Goal: Answer question/provide support

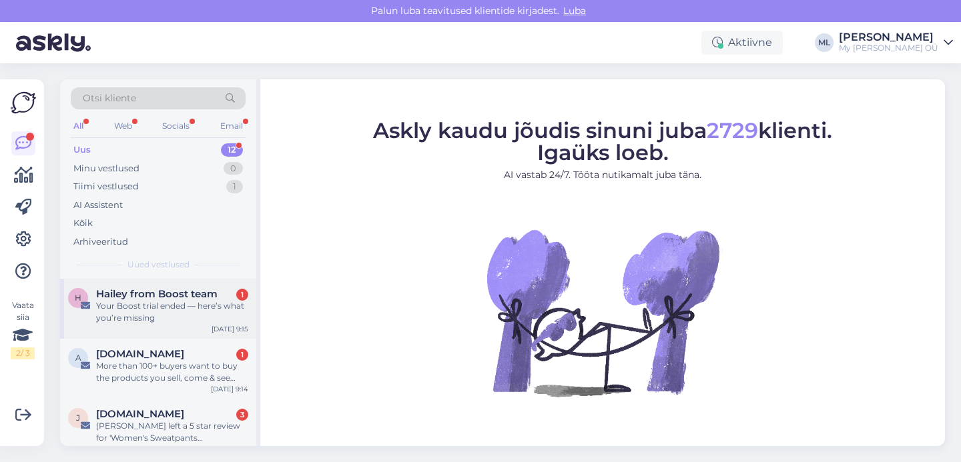
click at [153, 304] on div "Your Boost trial ended — here’s what you’re missing" at bounding box center [172, 312] width 152 height 24
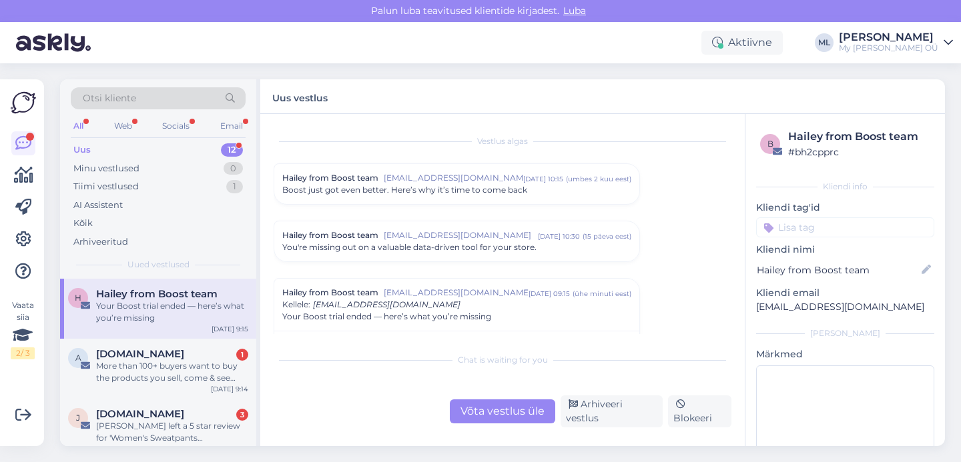
scroll to position [32, 0]
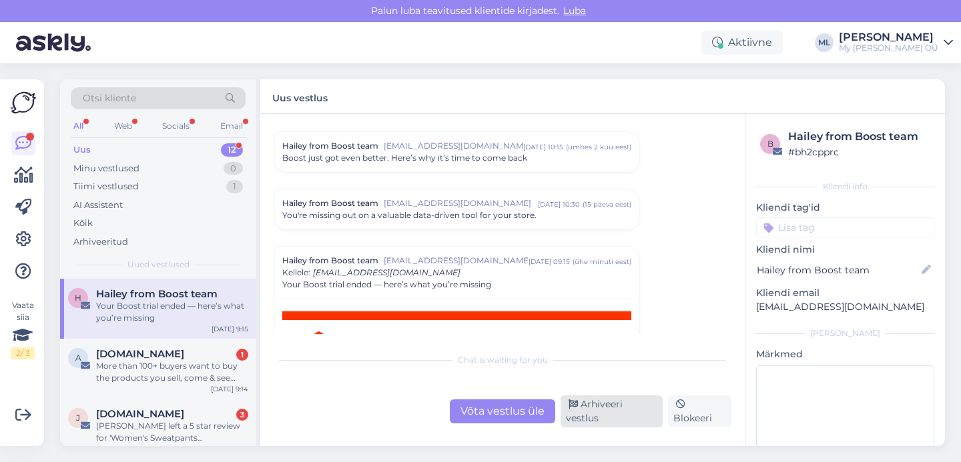
click at [602, 416] on div "Arhiveeri vestlus" at bounding box center [611, 412] width 102 height 32
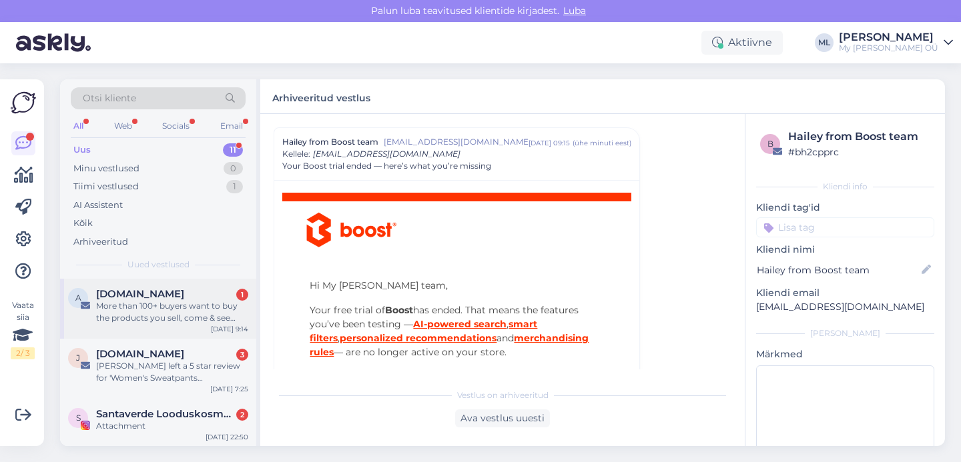
click at [163, 307] on div "More than 100+ buyers want to buy the products you sell, come & see more!" at bounding box center [172, 312] width 152 height 24
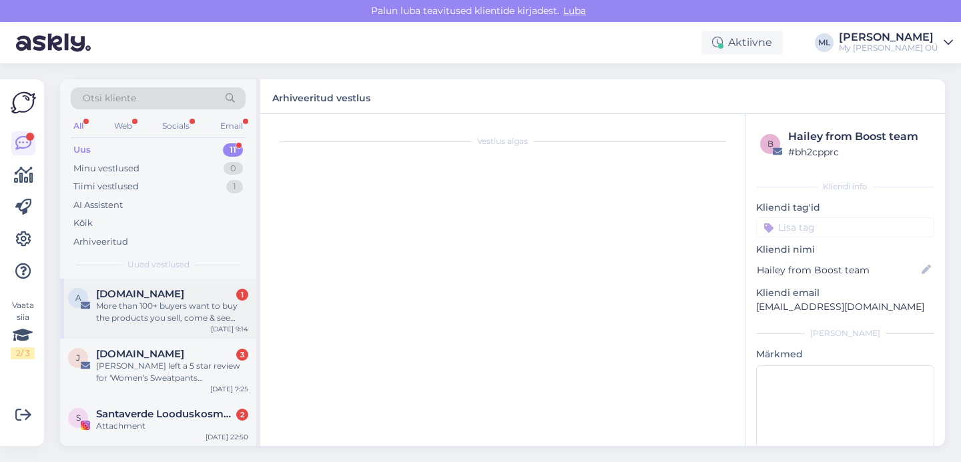
scroll to position [950, 0]
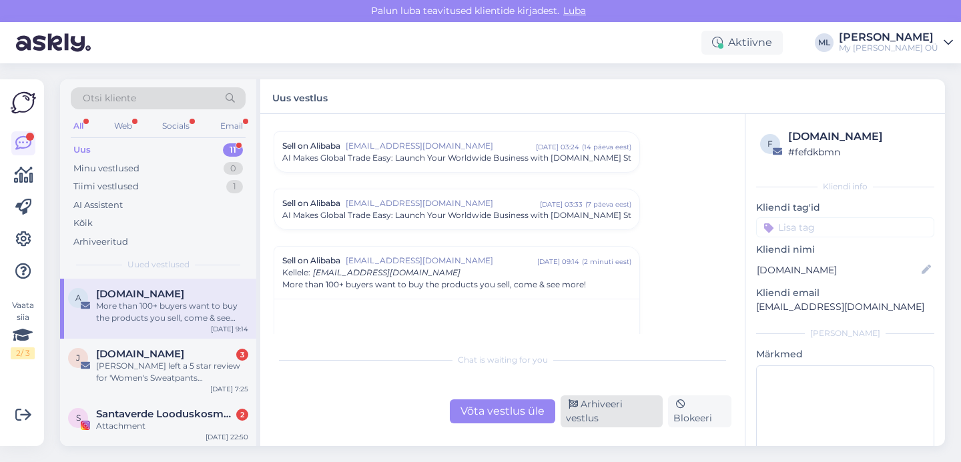
click at [580, 416] on div "Arhiveeri vestlus" at bounding box center [611, 412] width 102 height 32
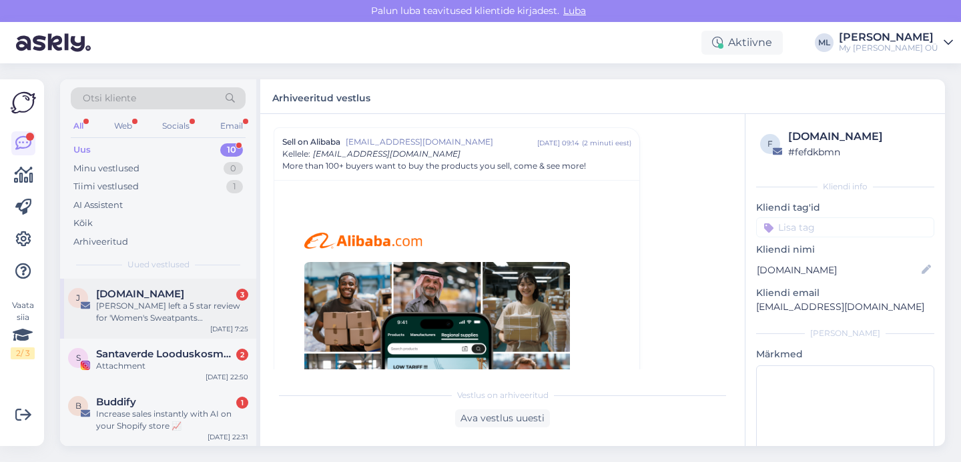
click at [125, 299] on span "[DOMAIN_NAME]" at bounding box center [140, 294] width 88 height 12
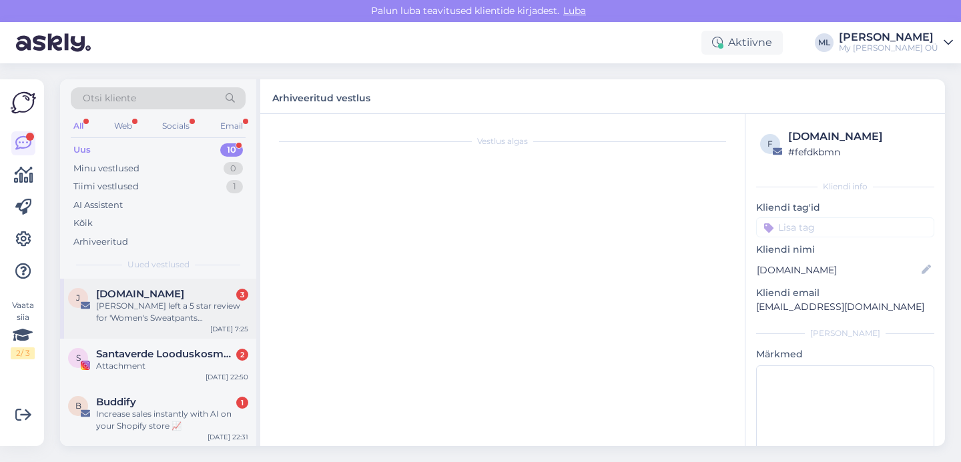
scroll to position [5597, 0]
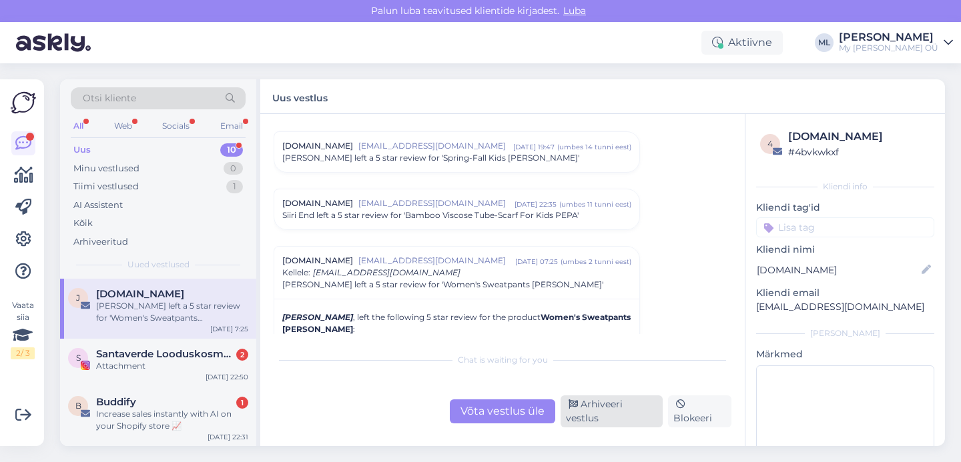
click at [612, 416] on div "Arhiveeri vestlus" at bounding box center [611, 412] width 102 height 32
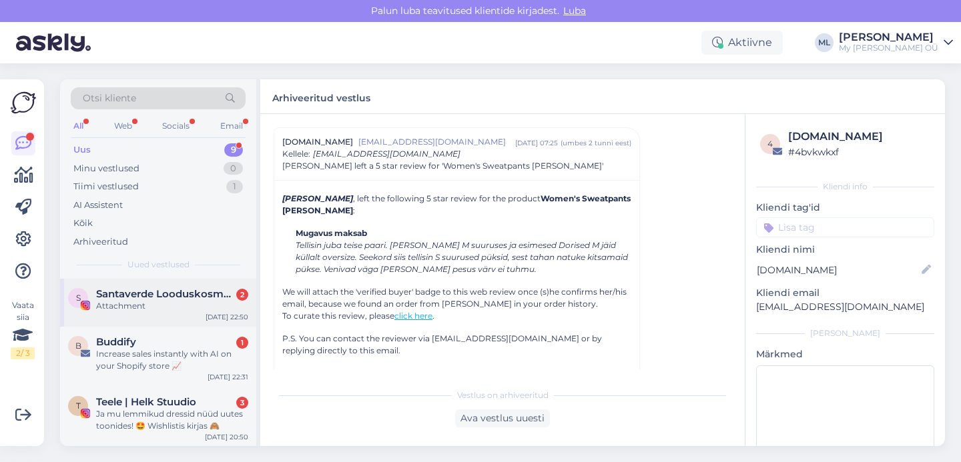
click at [121, 304] on div "Attachment" at bounding box center [172, 306] width 152 height 12
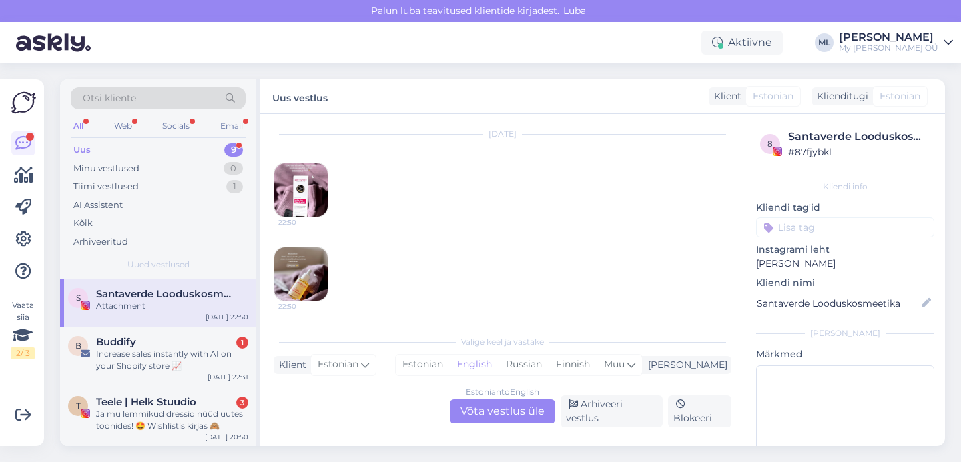
scroll to position [3780, 0]
click at [612, 418] on div "Arhiveeri vestlus" at bounding box center [611, 412] width 102 height 32
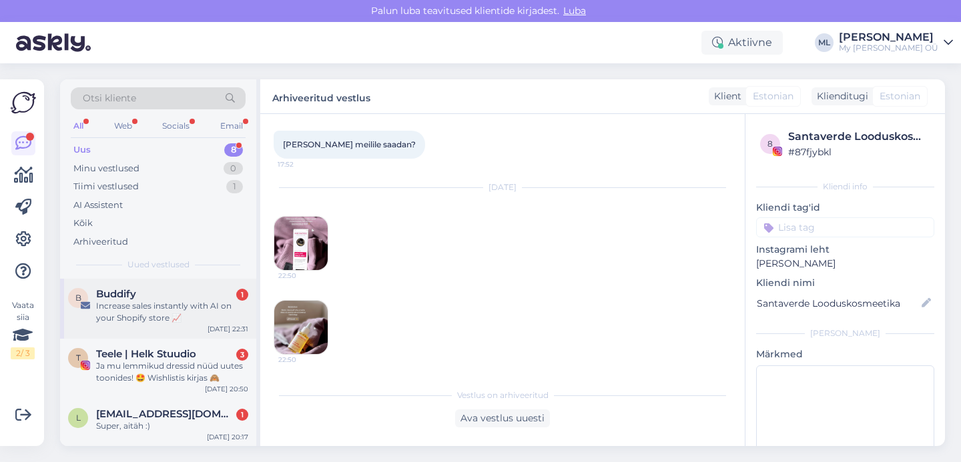
click at [189, 298] on div "Buddify 1" at bounding box center [172, 294] width 152 height 12
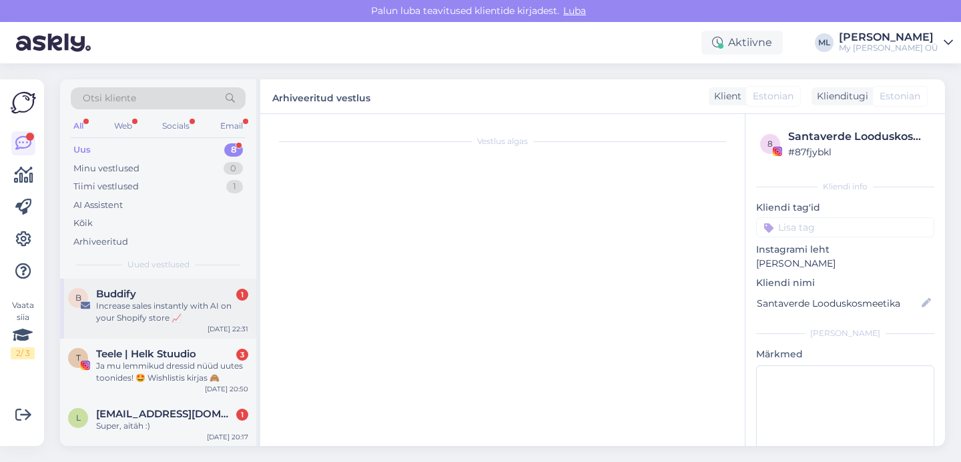
scroll to position [434, 0]
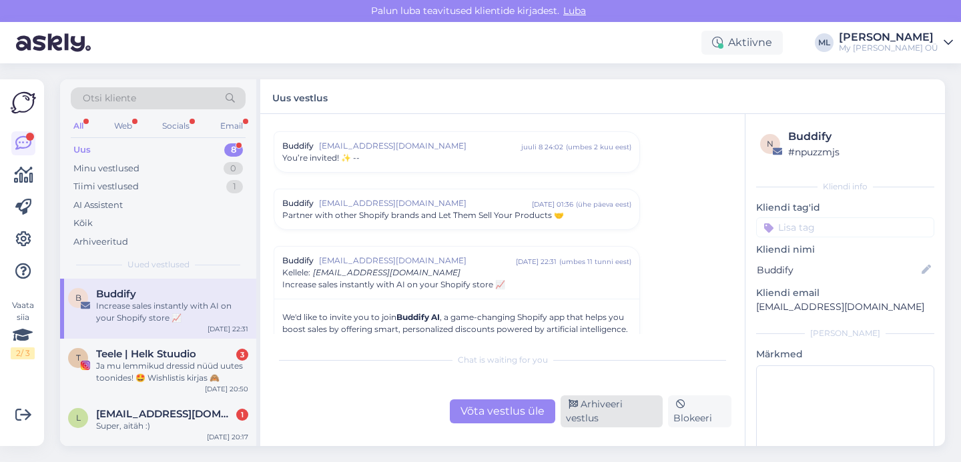
click at [587, 422] on div "Arhiveeri vestlus" at bounding box center [611, 412] width 102 height 32
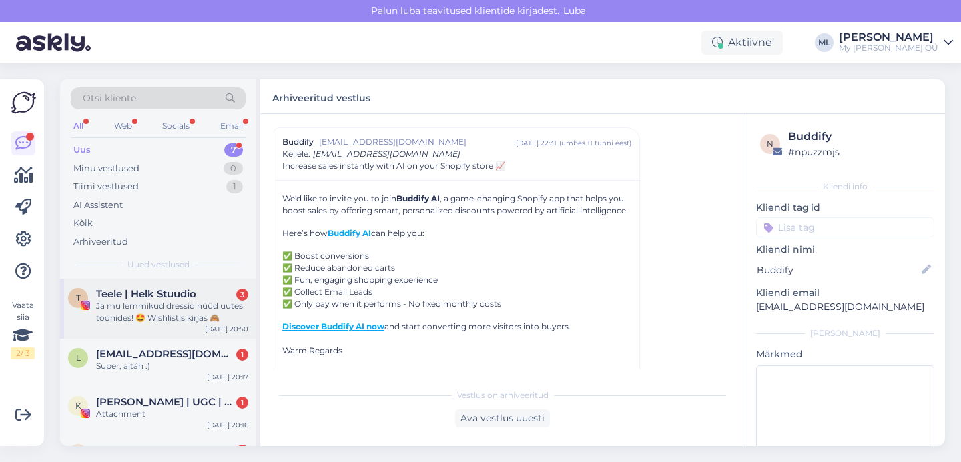
click at [163, 301] on div "Ja mu lemmikud dressid nüüd uutes toonides! 🤩 Wishlistis kirjas 🙈" at bounding box center [172, 312] width 152 height 24
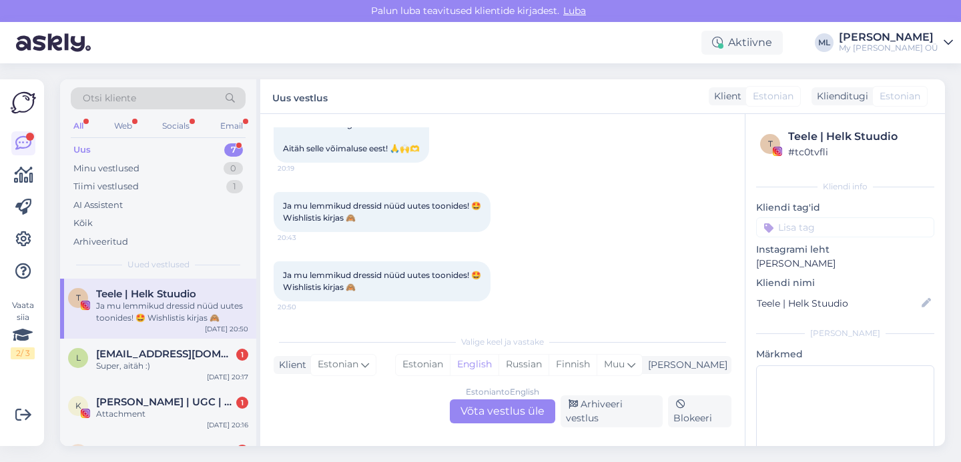
scroll to position [10314, 0]
click at [637, 416] on div "Arhiveeri vestlus" at bounding box center [611, 412] width 102 height 32
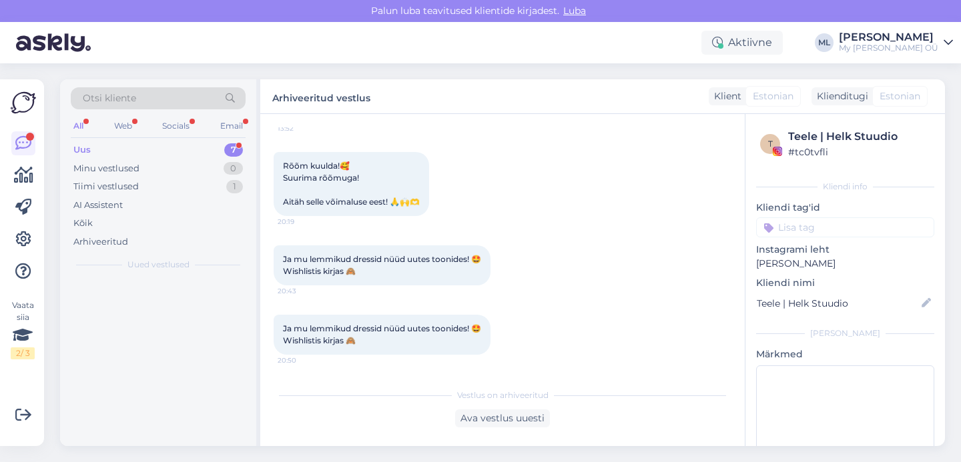
scroll to position [10269, 0]
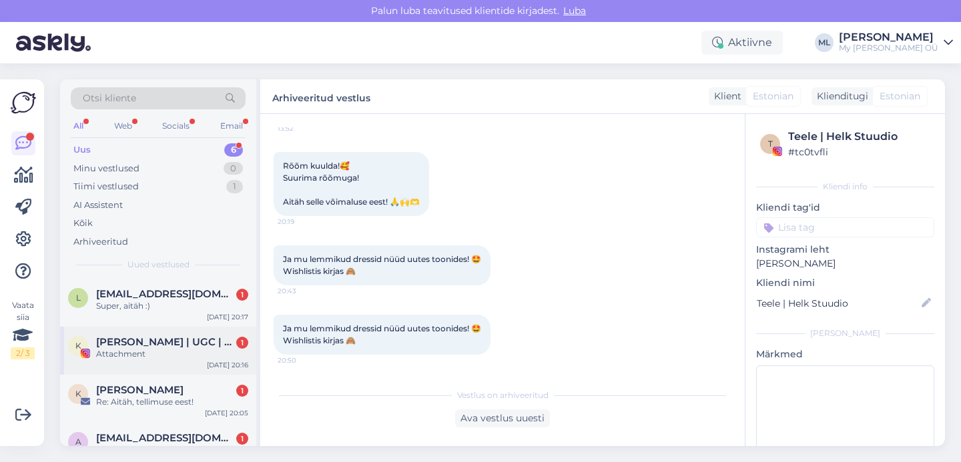
click at [135, 352] on div "Attachment" at bounding box center [172, 354] width 152 height 12
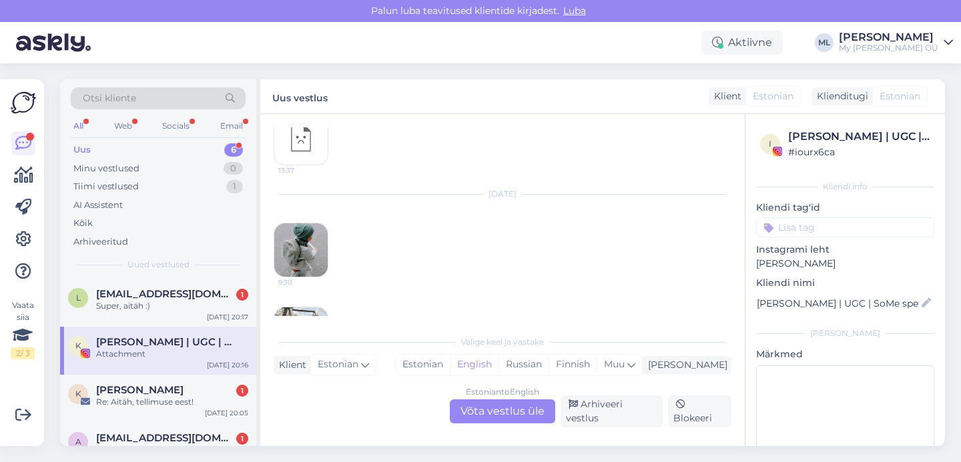
scroll to position [3414, 0]
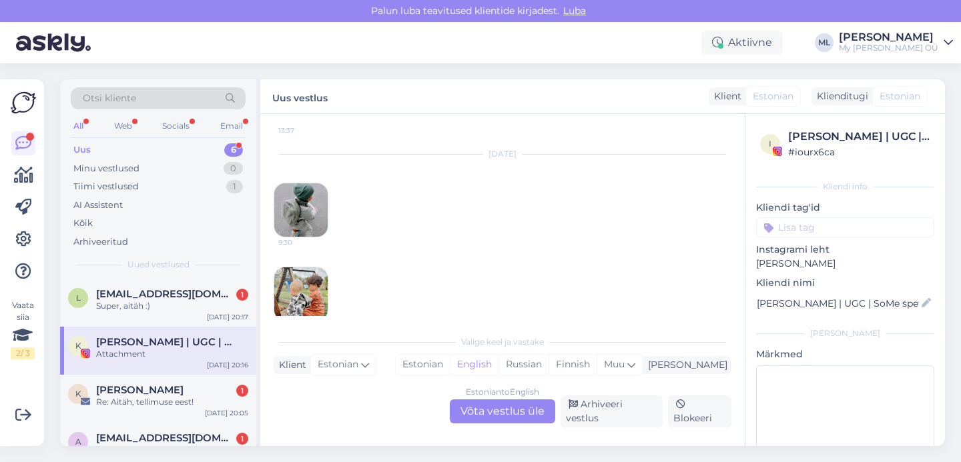
click at [306, 274] on img at bounding box center [300, 293] width 53 height 53
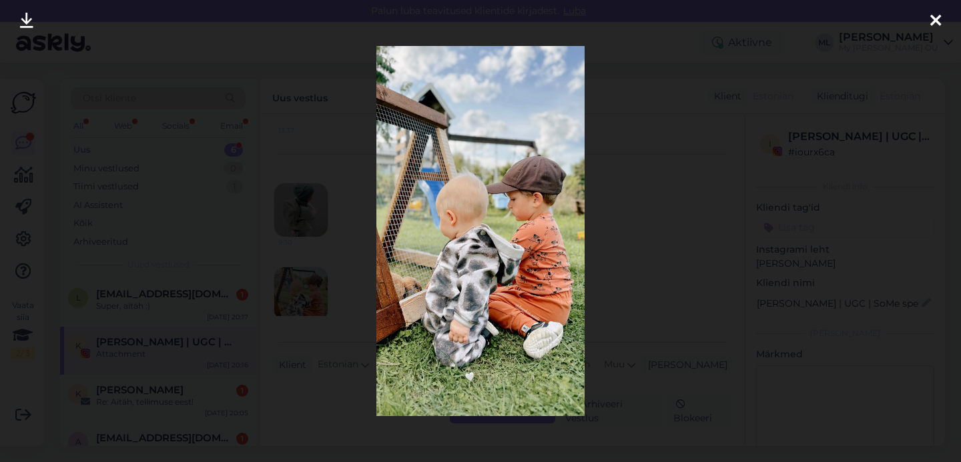
click at [934, 26] on icon at bounding box center [935, 21] width 11 height 17
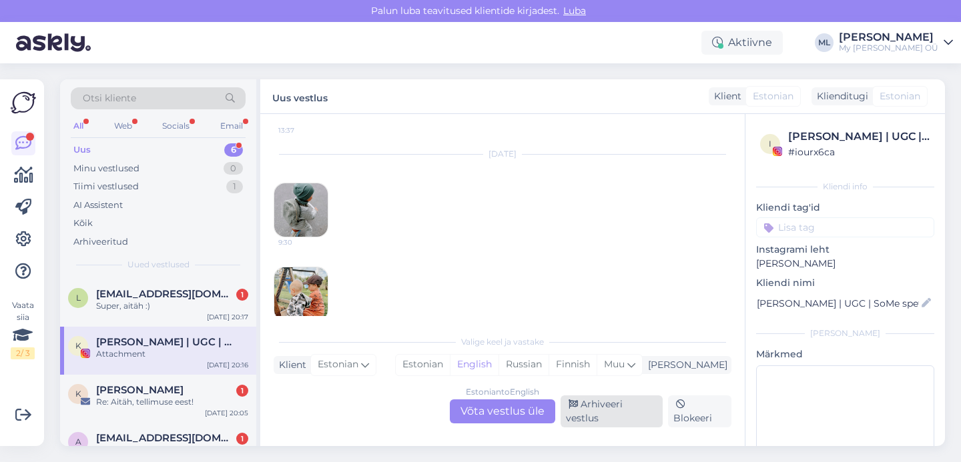
click at [584, 415] on div "Arhiveeri vestlus" at bounding box center [611, 412] width 102 height 32
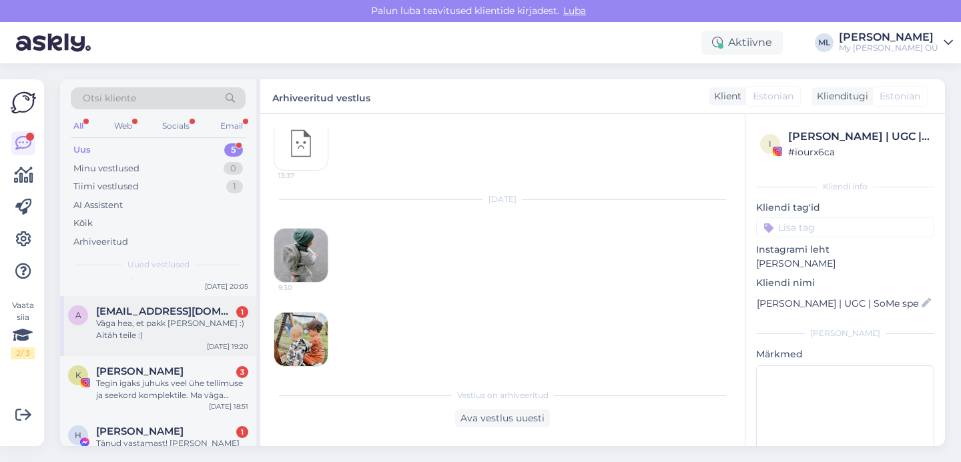
scroll to position [79, 0]
click at [139, 317] on div "Väga hea, et pakk [PERSON_NAME] :) Aitäh teile :)" at bounding box center [172, 329] width 152 height 24
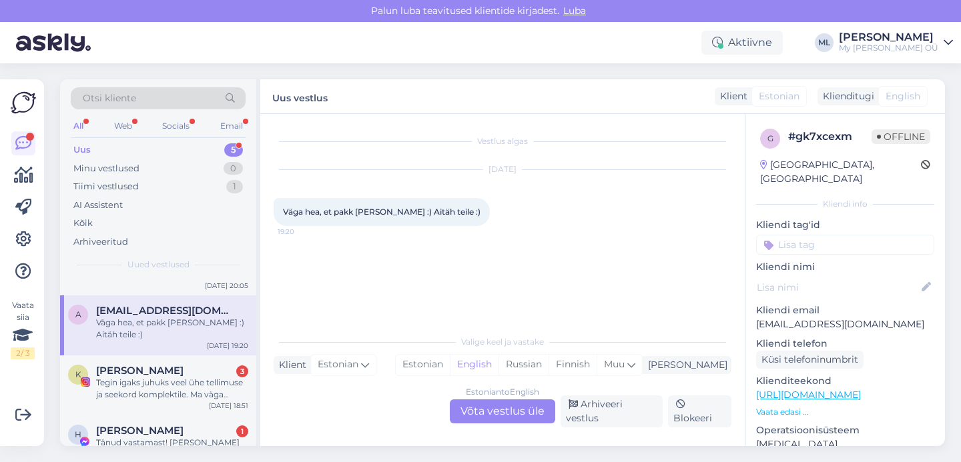
scroll to position [0, 0]
click at [627, 421] on div "Arhiveeri vestlus" at bounding box center [611, 412] width 102 height 32
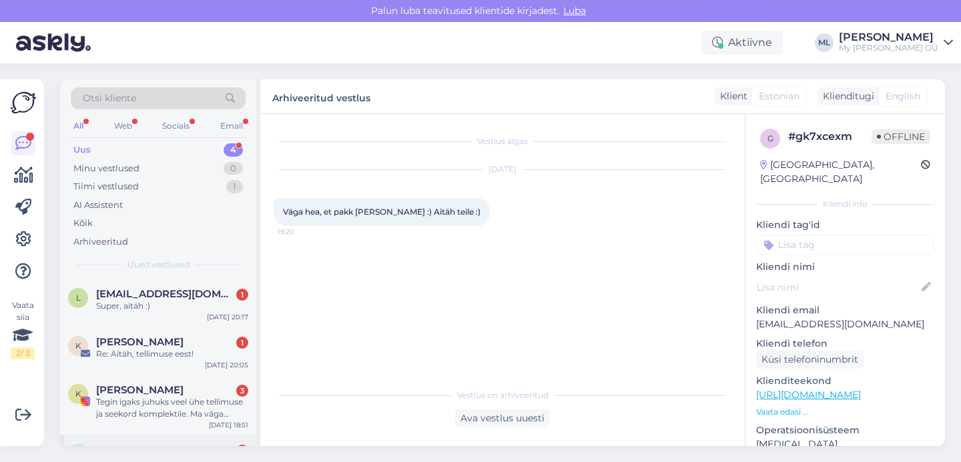
scroll to position [49, 0]
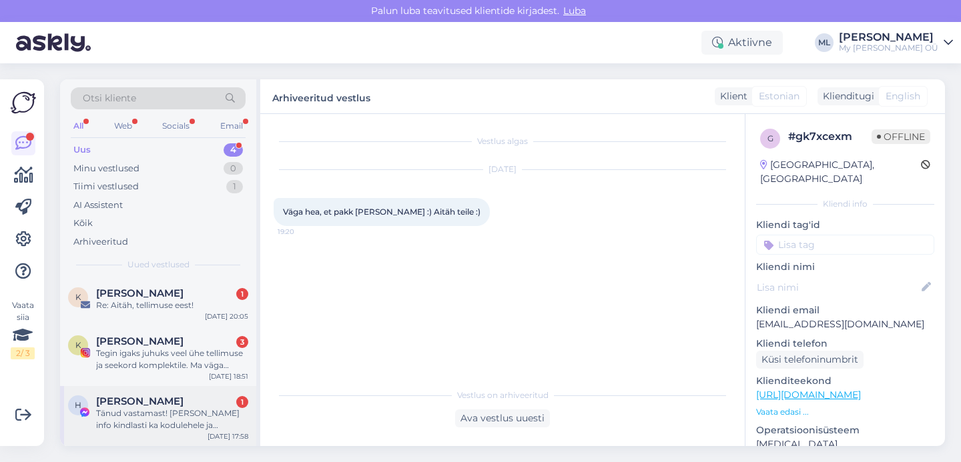
click at [153, 416] on div "Tänud vastamast! [PERSON_NAME] info kindlasti ka kodulehele ja facebooki üles. …" at bounding box center [172, 420] width 152 height 24
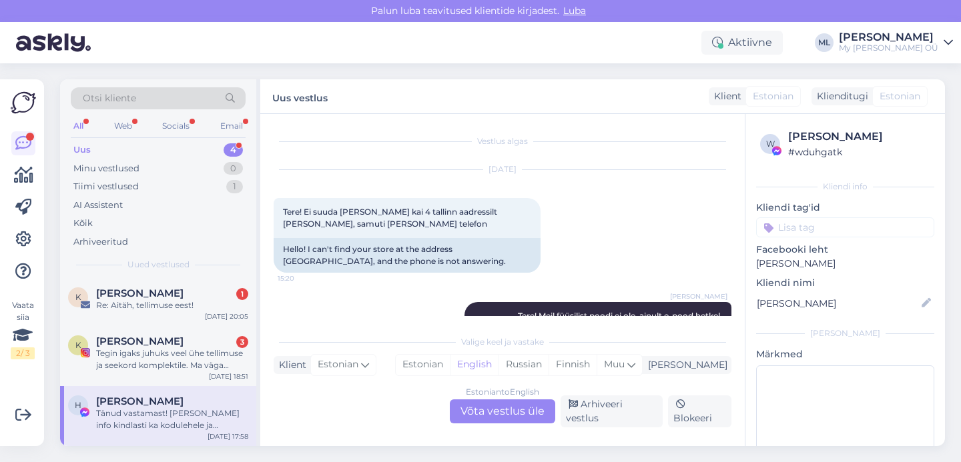
scroll to position [138, 0]
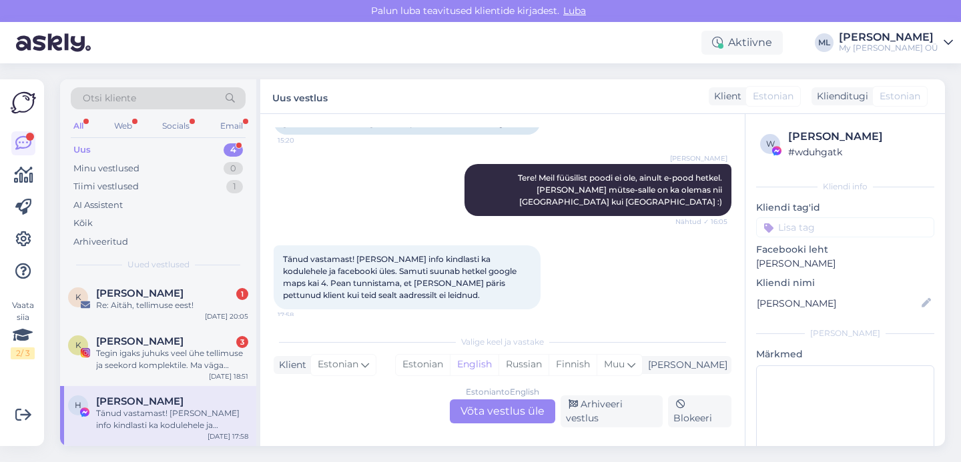
click at [506, 414] on div "Estonian to English Võta vestlus üle" at bounding box center [502, 412] width 105 height 24
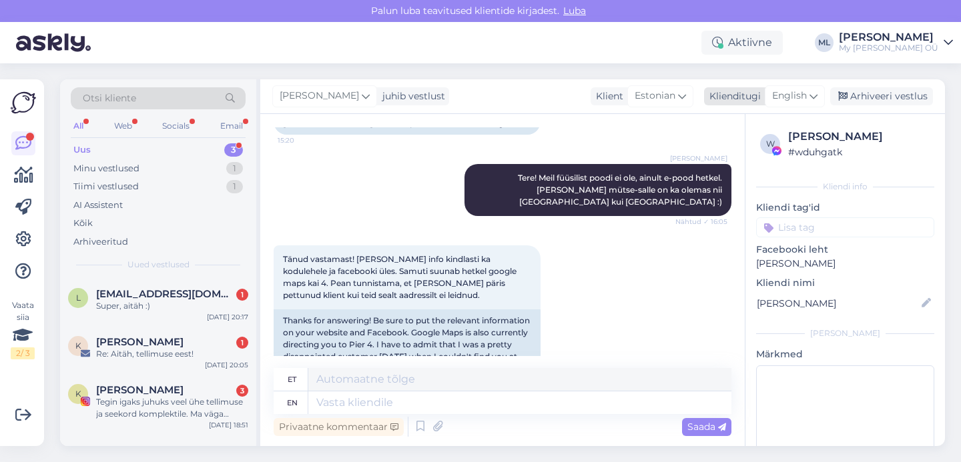
click at [792, 103] on span "English" at bounding box center [789, 96] width 35 height 15
type input "est"
click at [719, 154] on link "Estonian" at bounding box center [764, 155] width 147 height 21
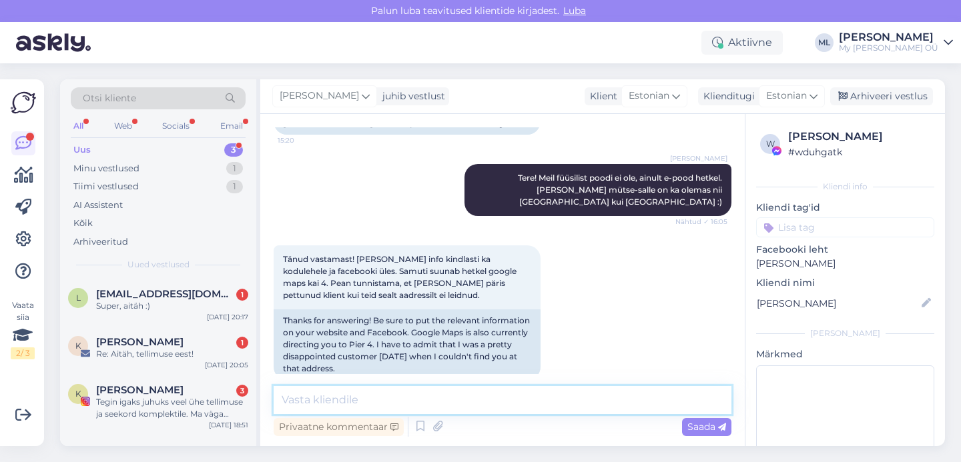
click at [446, 400] on textarea at bounding box center [502, 400] width 458 height 28
type textarea "T"
click at [460, 404] on textarea "[PERSON_NAME] info edasi, teeme korda" at bounding box center [502, 400] width 458 height 28
click at [380, 400] on textarea "[PERSON_NAME] info edasi, [PERSON_NAME], aitäh" at bounding box center [502, 400] width 458 height 28
click at [434, 396] on textarea "[PERSON_NAME], aitäh" at bounding box center [502, 400] width 458 height 28
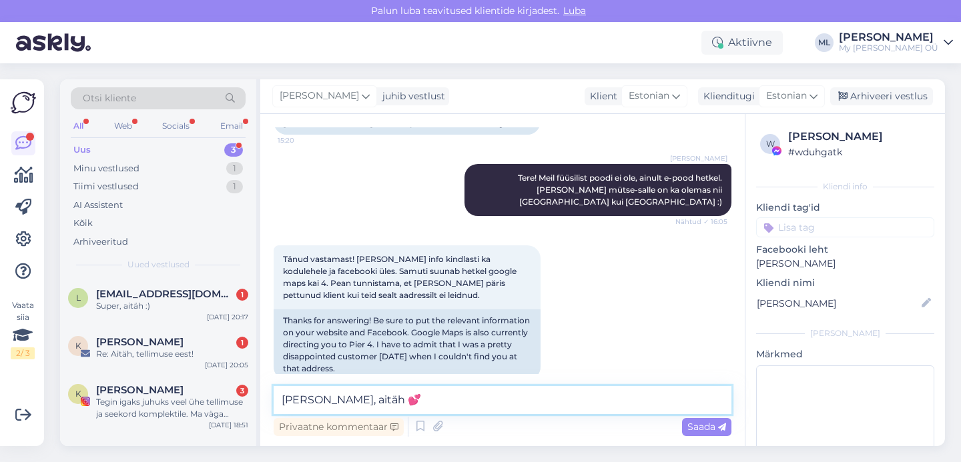
type textarea "[PERSON_NAME], aitäh 💕"
click at [149, 304] on div "Super, aitäh :)" at bounding box center [172, 306] width 152 height 12
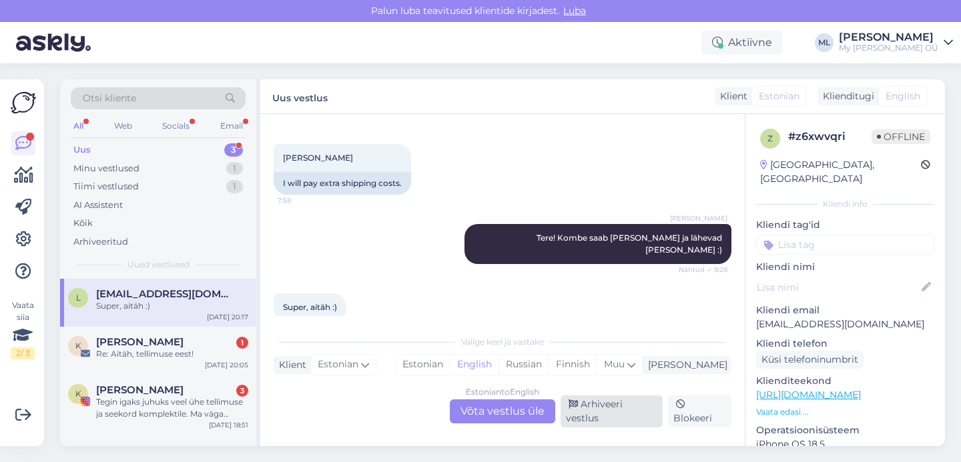
click at [619, 420] on div "Arhiveeri vestlus" at bounding box center [611, 412] width 102 height 32
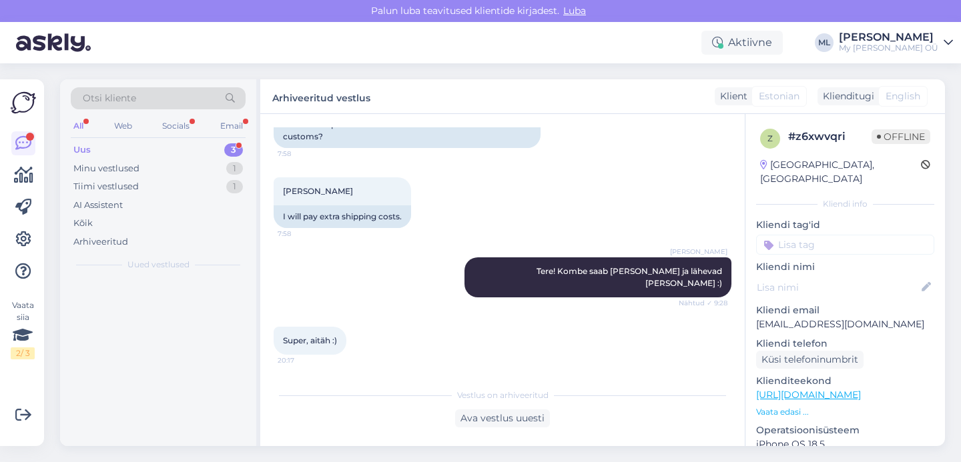
scroll to position [478, 0]
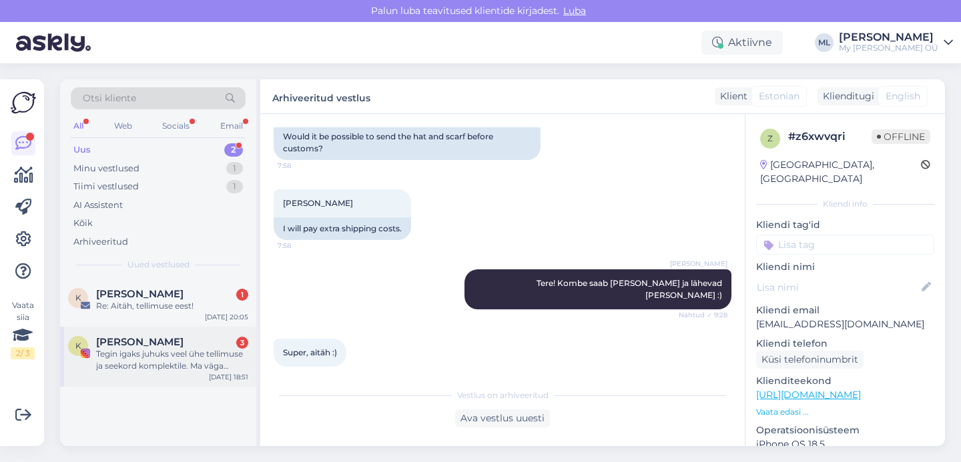
click at [164, 348] on div "Tegin igaks juhuks veel ühe tellimuse ja seekord komplektile. Ma väga loodan, e…" at bounding box center [172, 360] width 152 height 24
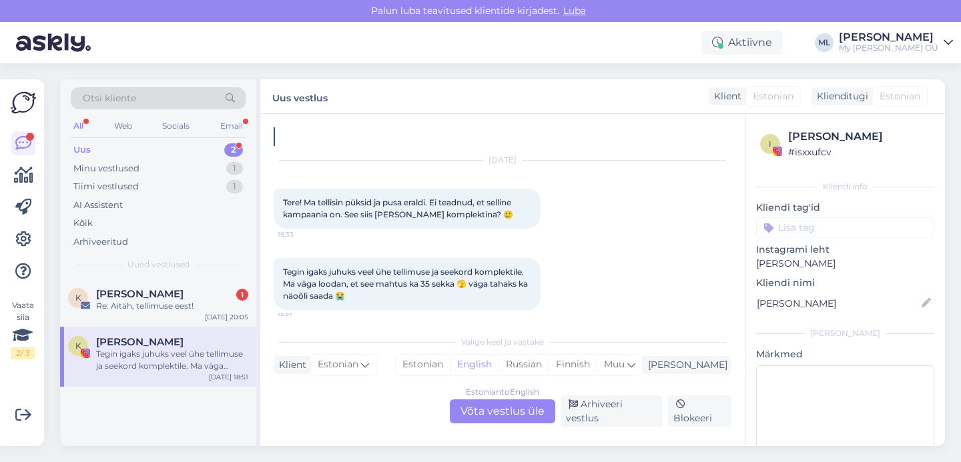
click at [477, 416] on div "Estonian to English Võta vestlus üle" at bounding box center [502, 412] width 105 height 24
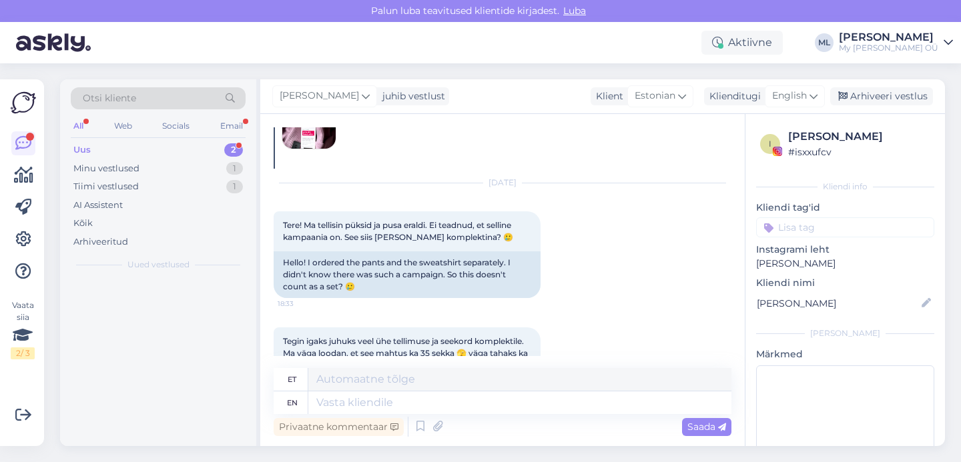
scroll to position [1317, 0]
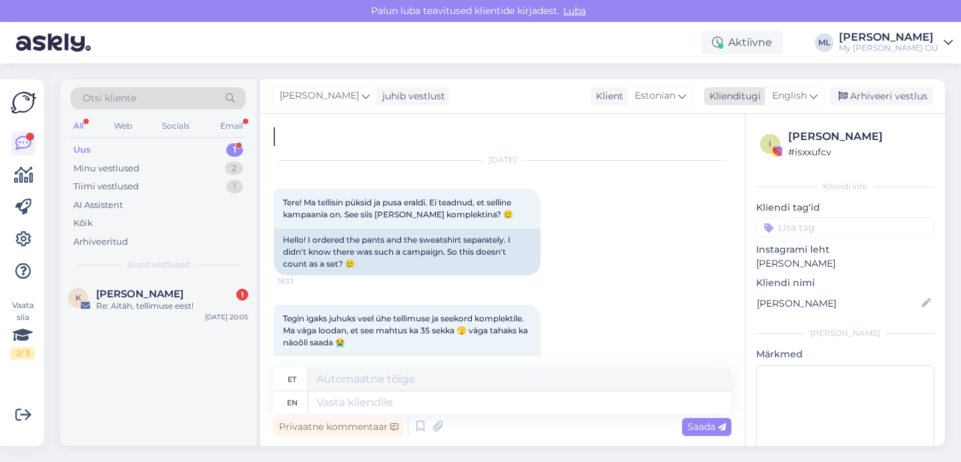
click at [796, 95] on span "English" at bounding box center [789, 96] width 35 height 15
click at [719, 160] on link "Estonian" at bounding box center [764, 155] width 147 height 21
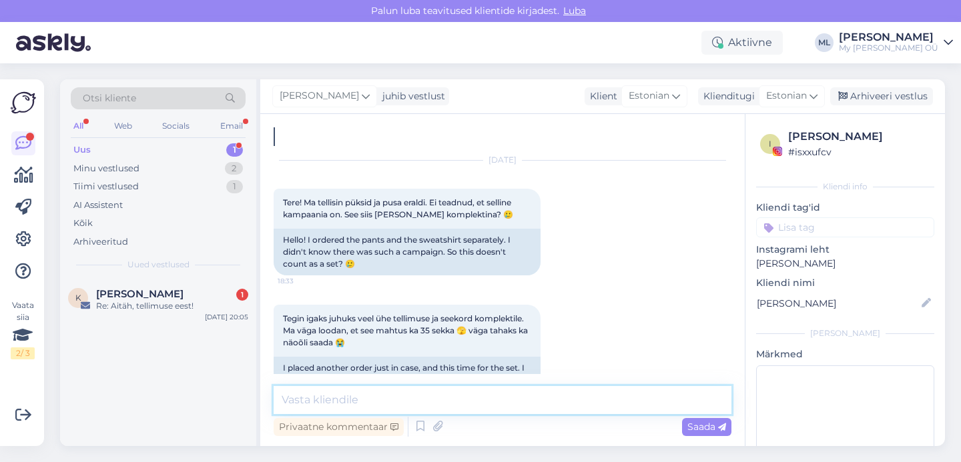
click at [345, 396] on textarea at bounding box center [502, 400] width 458 height 28
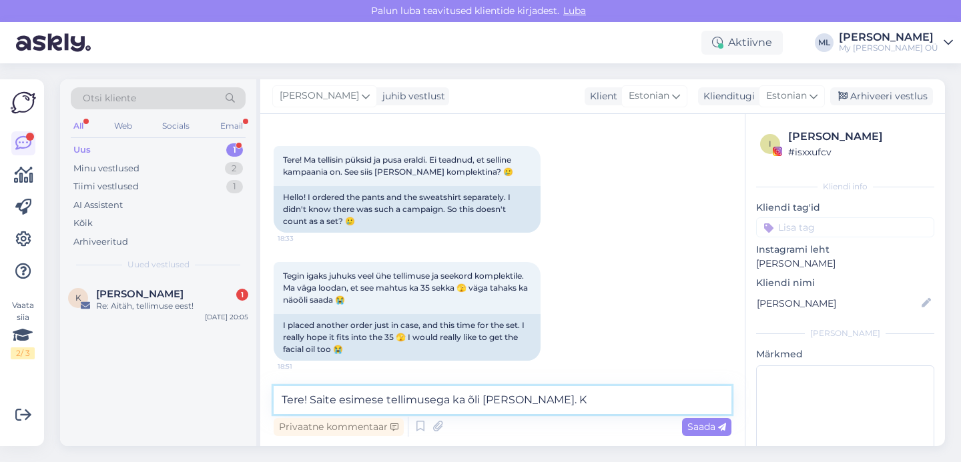
scroll to position [1361, 0]
click at [463, 400] on textarea "Tere! Saite esimese tellimusega ka õli [PERSON_NAME]. K" at bounding box center [502, 400] width 458 height 28
click at [515, 404] on textarea "Tere! Saite esimese tellimusega õli [PERSON_NAME]. K" at bounding box center [502, 400] width 458 height 28
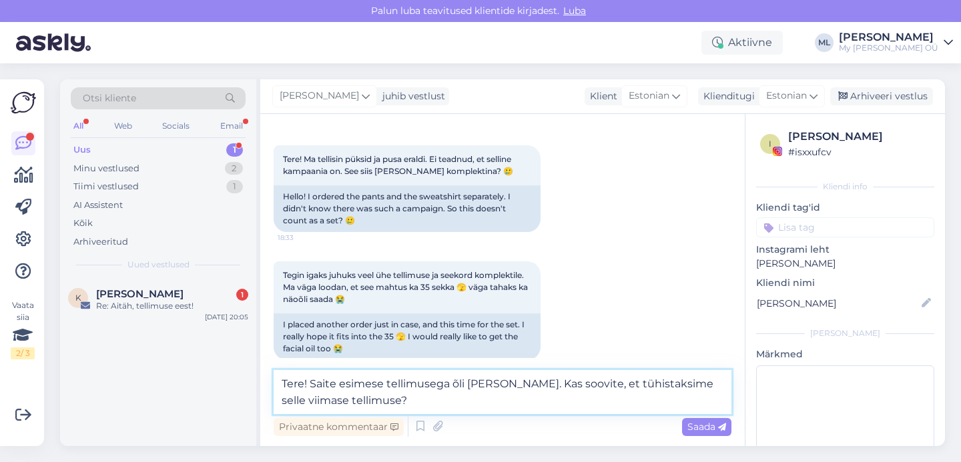
click at [500, 385] on textarea "Tere! Saite esimese tellimusega õli [PERSON_NAME]. Kas soovite, et tühistaksime…" at bounding box center [502, 392] width 458 height 44
click at [376, 402] on textarea "Tere! Saite esimese tellimusega õli [PERSON_NAME]. Kas soovite, et tühistaksime…" at bounding box center [502, 392] width 458 height 44
click at [317, 385] on textarea "Tere! Saite esimese tellimusega õli [PERSON_NAME]. Kas soovite, et tühistaksime…" at bounding box center [502, 392] width 458 height 44
click at [310, 386] on textarea "Tere! Saite esimese tellimusega õli [PERSON_NAME]. Kas soovite, et tühistaksime…" at bounding box center [502, 392] width 458 height 44
click at [502, 384] on textarea "Tere! Saite esimese tellimusega õli [PERSON_NAME]. Kas soovite, et tühistaksime…" at bounding box center [502, 392] width 458 height 44
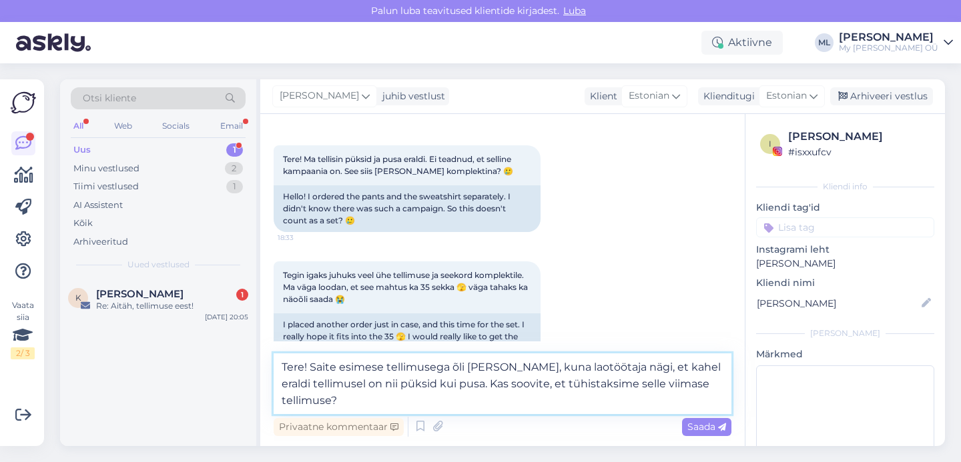
click at [348, 405] on textarea "Tere! Saite esimese tellimusega õli [PERSON_NAME], kuna laotöötaja nägi, et kah…" at bounding box center [502, 384] width 458 height 61
type textarea "Tere! Saite esimese tellimusega õli [PERSON_NAME], kuna laotöötaja nägi, et kah…"
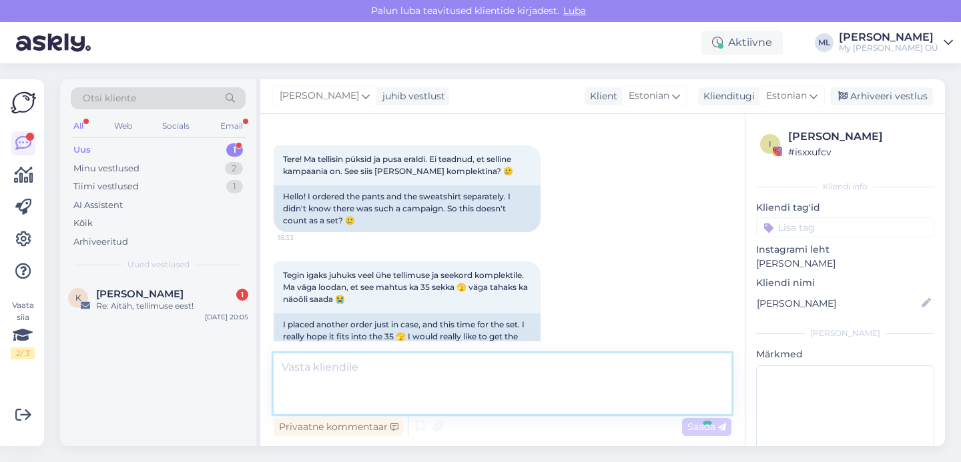
scroll to position [1482, 0]
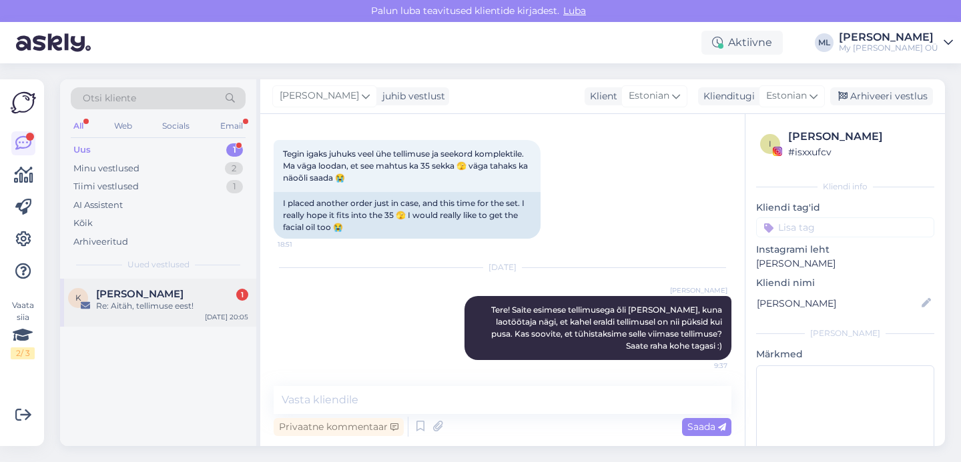
click at [137, 294] on span "[PERSON_NAME]" at bounding box center [139, 294] width 87 height 12
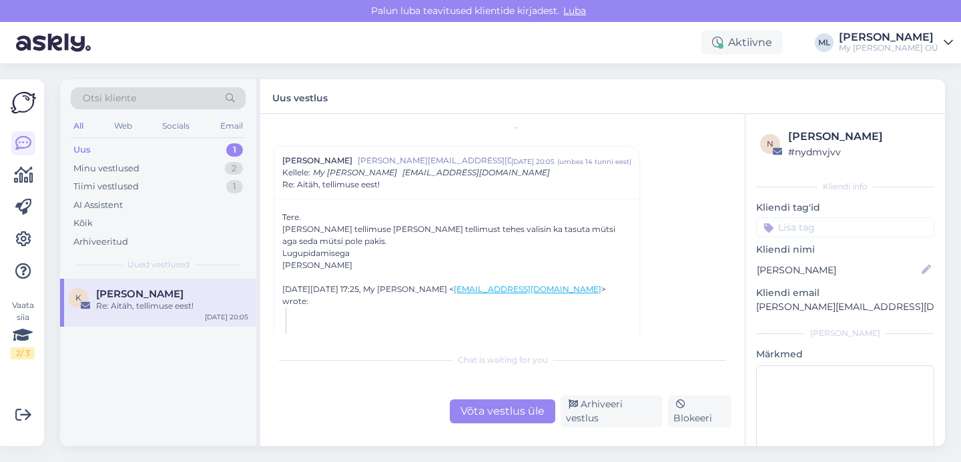
scroll to position [19, 0]
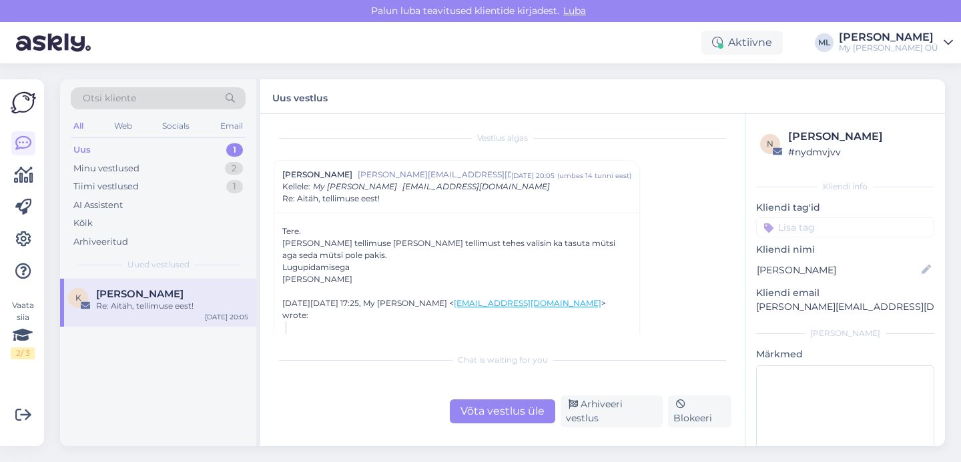
click at [509, 409] on div "Võta vestlus üle" at bounding box center [502, 412] width 105 height 24
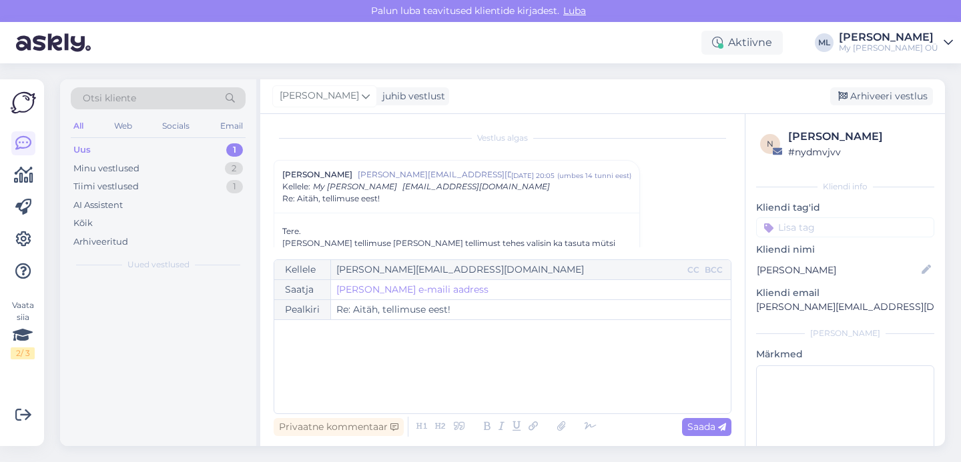
scroll to position [36, 0]
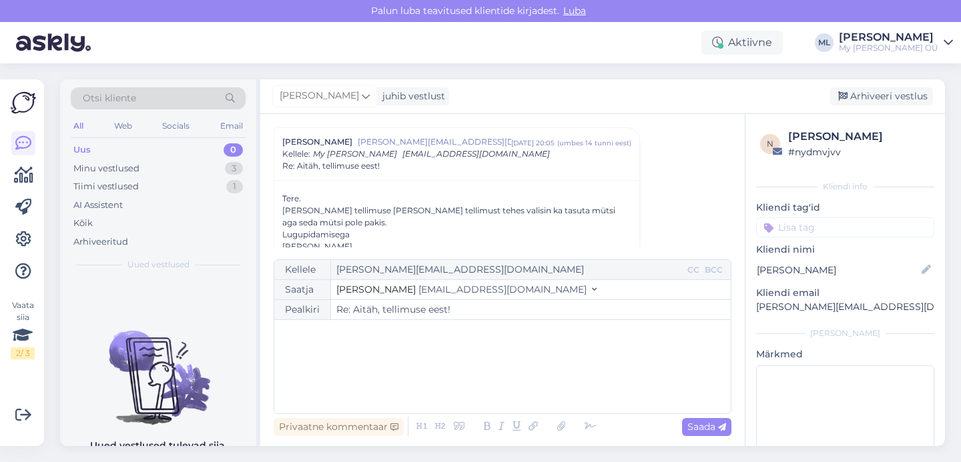
click at [458, 285] on span "[EMAIL_ADDRESS][DOMAIN_NAME]" at bounding box center [502, 289] width 168 height 12
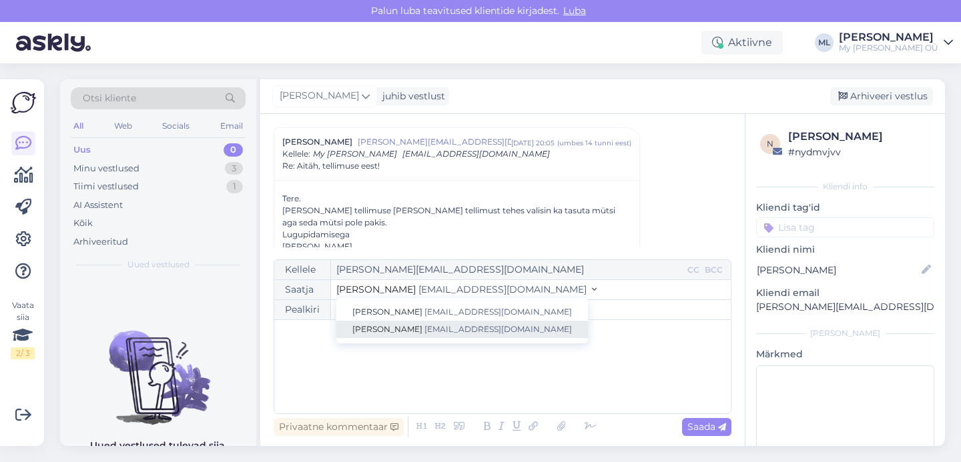
click at [440, 332] on span "[EMAIL_ADDRESS][DOMAIN_NAME]" at bounding box center [497, 329] width 147 height 10
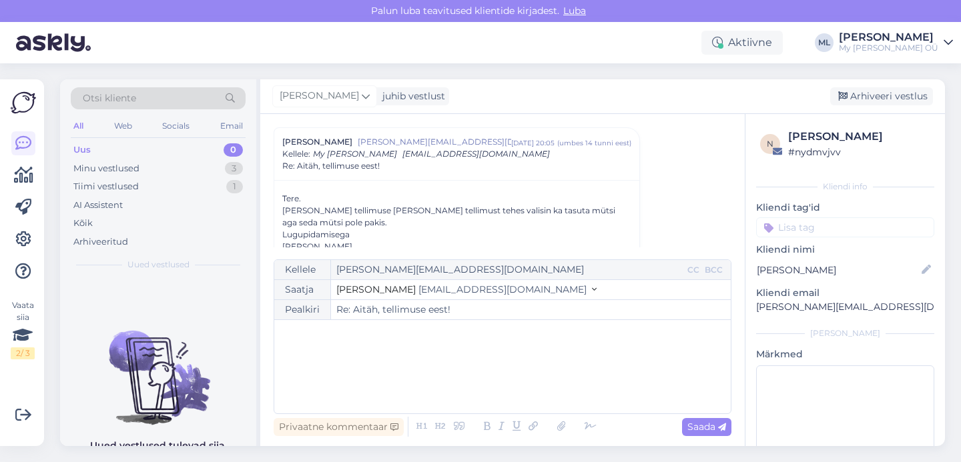
click at [385, 354] on div "﻿" at bounding box center [502, 367] width 443 height 80
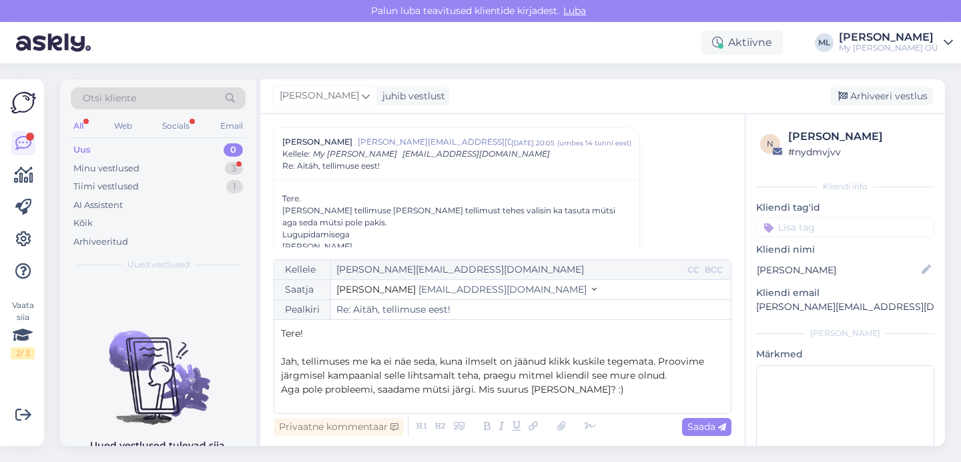
click at [580, 394] on p "Aga pole probleemi, saadame mütsi järgi. Mis suurus [PERSON_NAME]? :)" at bounding box center [502, 390] width 443 height 14
click at [454, 377] on span "Jah, tellimuses me ka ei näe seda, kuna ilmselt on jäänud klikk kuskile tegemat…" at bounding box center [494, 369] width 426 height 26
click at [479, 390] on span "Aga pole probleemi, saadame mütsi järgi. Mis suurus [PERSON_NAME]? :)" at bounding box center [452, 390] width 343 height 12
click at [610, 395] on p "Aga pole probleemi, saadame mütsi järgi. Mis suurus [PERSON_NAME]? :)" at bounding box center [502, 390] width 443 height 14
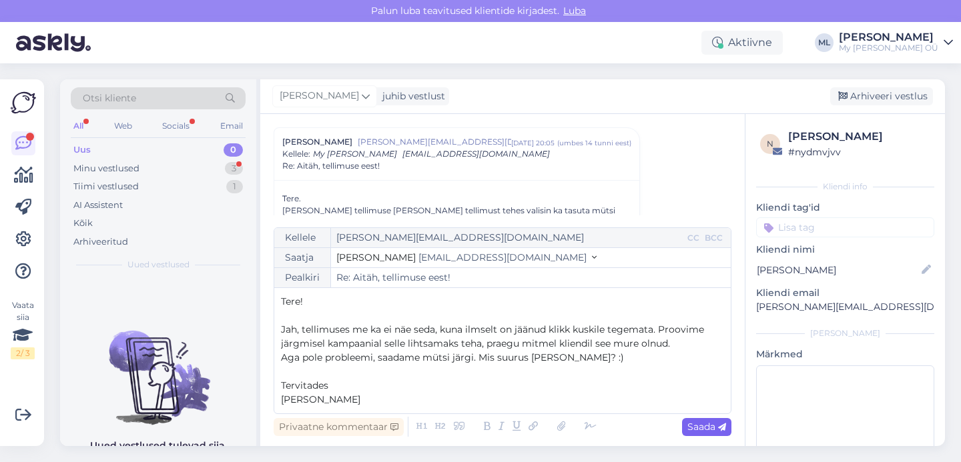
click at [700, 432] on div "Saada" at bounding box center [706, 427] width 49 height 18
type input "Re: Aitäh, tellimuse eest!"
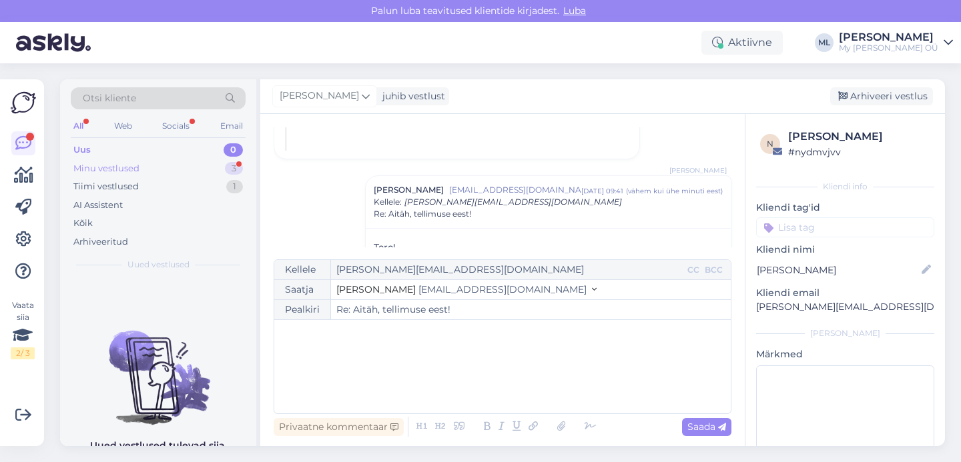
click at [158, 165] on div "Minu vestlused 3" at bounding box center [158, 168] width 175 height 19
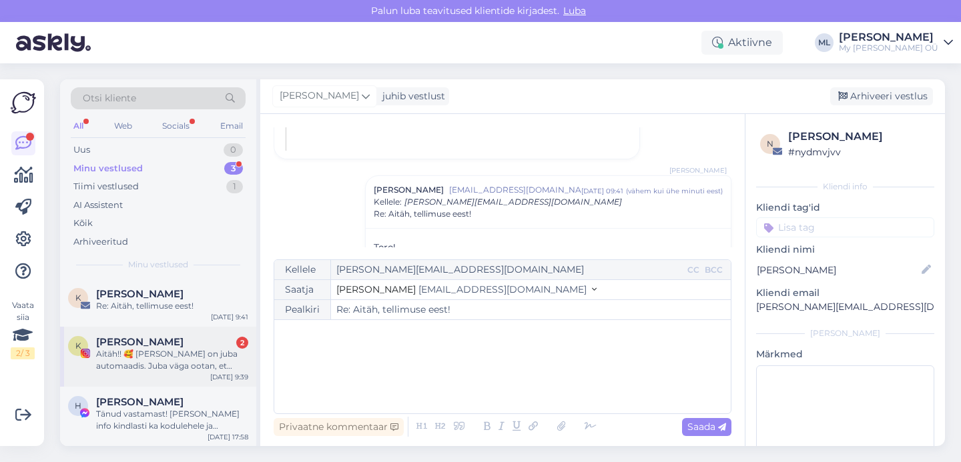
click at [114, 349] on div "Aitäh!! 🥰 [PERSON_NAME] on juba automaadis. Juba väga ootan, et dresse selga pr…" at bounding box center [172, 360] width 152 height 24
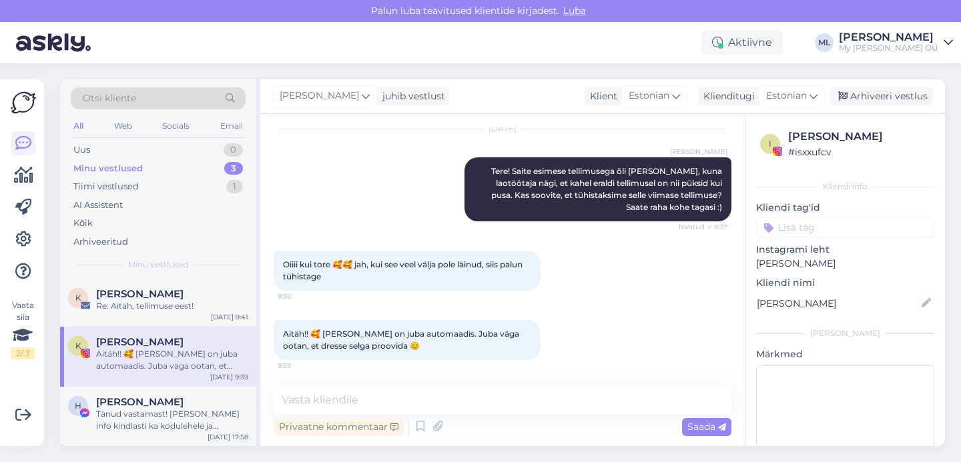
click at [419, 269] on div "Oiiii kui tore 🥰🥰 jah, kui see veel välja pole läinud, siis palun tühistage 9:38" at bounding box center [406, 271] width 267 height 40
click at [363, 407] on textarea at bounding box center [502, 400] width 458 height 28
click at [400, 397] on textarea at bounding box center [502, 400] width 458 height 28
click at [286, 402] on textarea "tühistame ära" at bounding box center [502, 400] width 458 height 28
click at [371, 402] on textarea "Tühistame ära" at bounding box center [502, 400] width 458 height 28
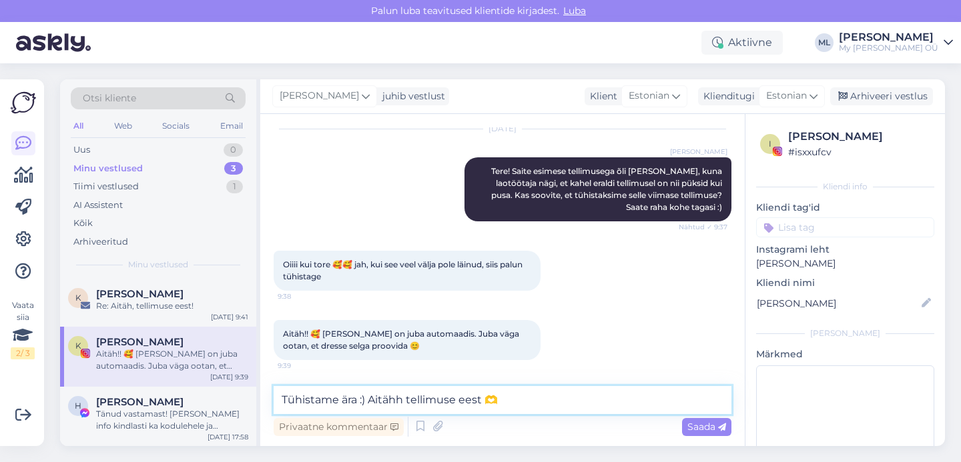
click at [368, 398] on textarea "Tühistame ära :) Aitähh tellimuse eest 🫶" at bounding box center [502, 400] width 458 height 28
click at [359, 400] on textarea "Tühistame äraAitähh tellimuse eest 🫶" at bounding box center [502, 400] width 458 height 28
type textarea "Tühistame ära! Aitähh tellimuse eest 🫶"
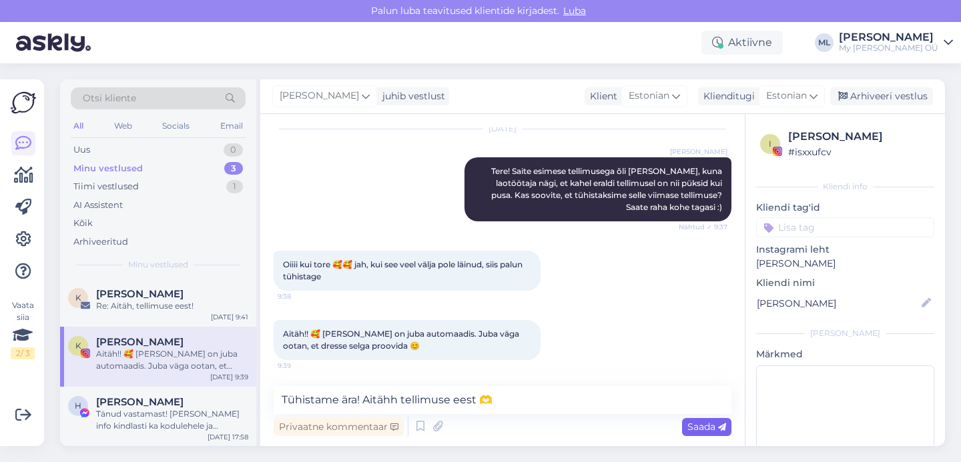
click at [701, 430] on span "Saada" at bounding box center [706, 427] width 39 height 12
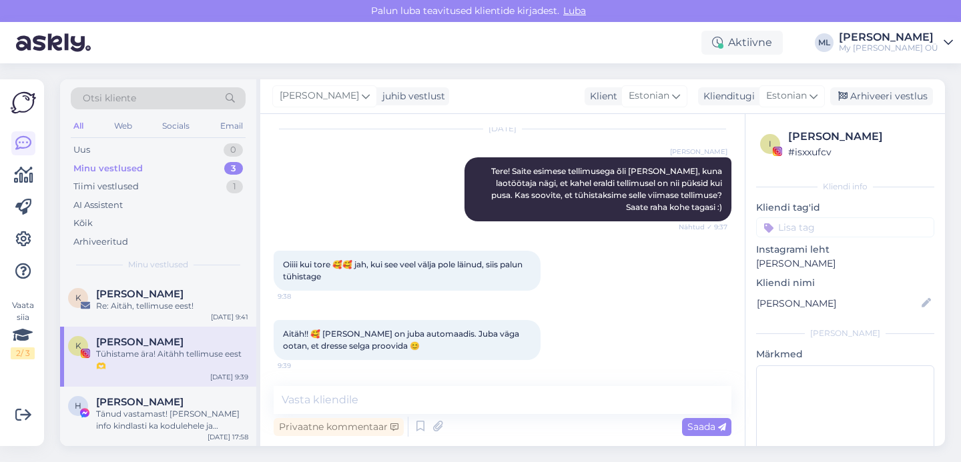
scroll to position [1678, 0]
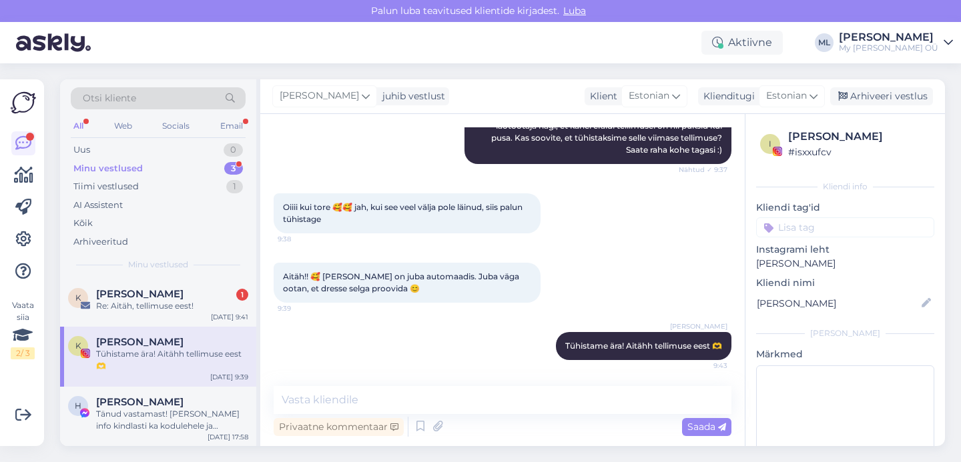
click at [411, 337] on div "[PERSON_NAME] Tühistame ära! Aitähh tellimuse eest 🫶 9:43" at bounding box center [502, 346] width 458 height 57
click at [150, 302] on div "Re: Aitäh, tellimuse eest!" at bounding box center [172, 306] width 152 height 12
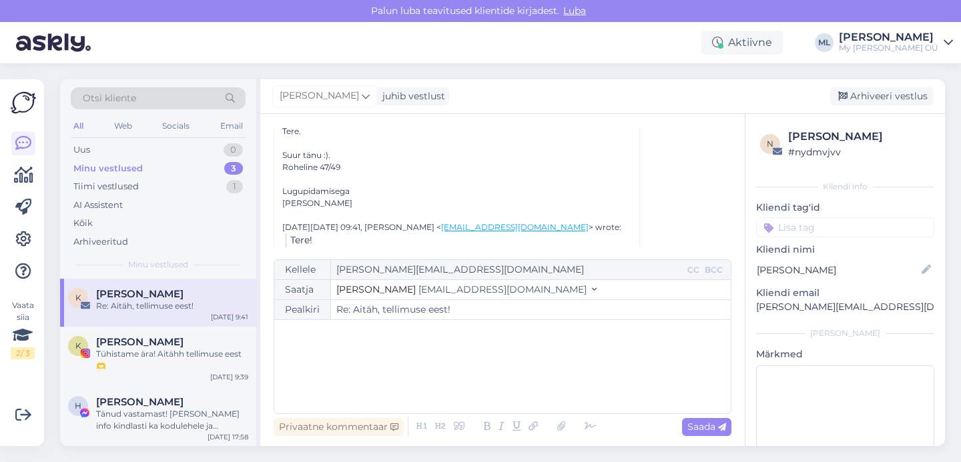
scroll to position [217, 0]
drag, startPoint x: 283, startPoint y: 167, endPoint x: 340, endPoint y: 175, distance: 57.3
click at [340, 175] on div "Tere. Suur tänu :). [STREET_ADDRESS][PERSON_NAME][DATE][DATE] 09:41, [PERSON_NA…" at bounding box center [456, 251] width 349 height 248
click at [390, 173] on div "Roheline 47/49" at bounding box center [456, 169] width 349 height 12
click at [878, 100] on div "Arhiveeri vestlus" at bounding box center [881, 96] width 103 height 18
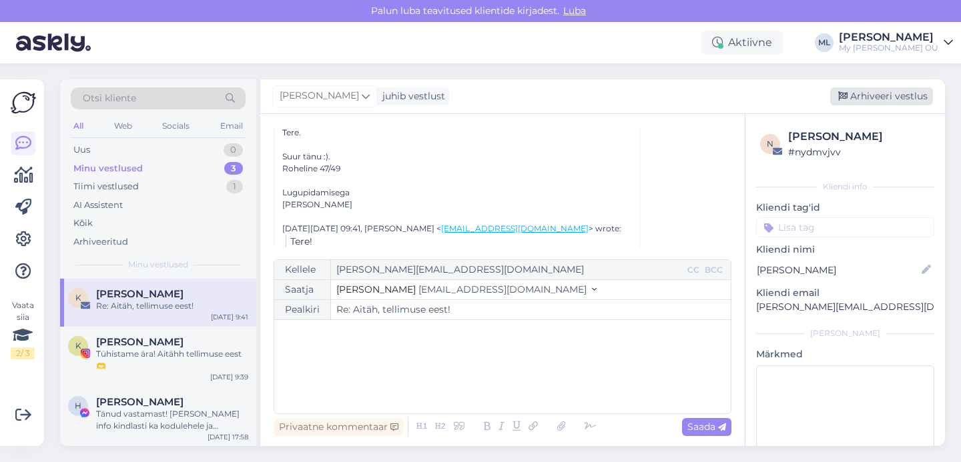
scroll to position [151, 0]
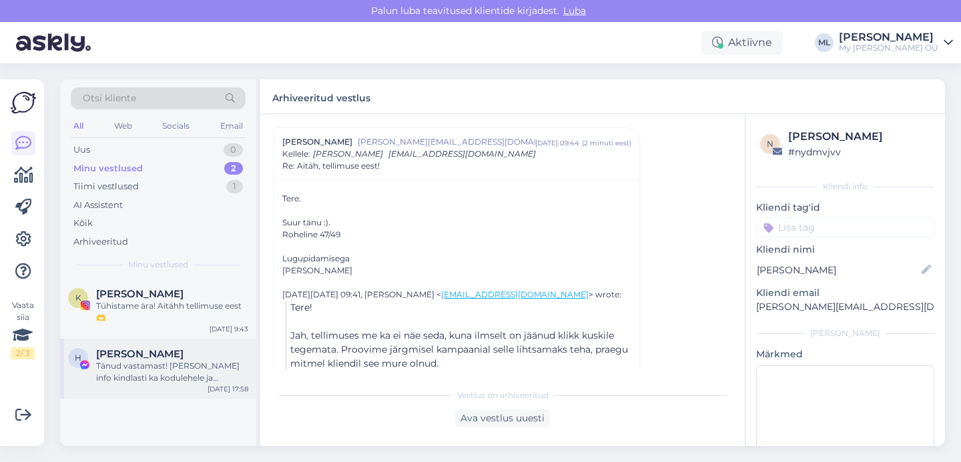
click at [119, 376] on div "Tänud vastamast! [PERSON_NAME] info kindlasti ka kodulehele ja facebooki üles. …" at bounding box center [172, 372] width 152 height 24
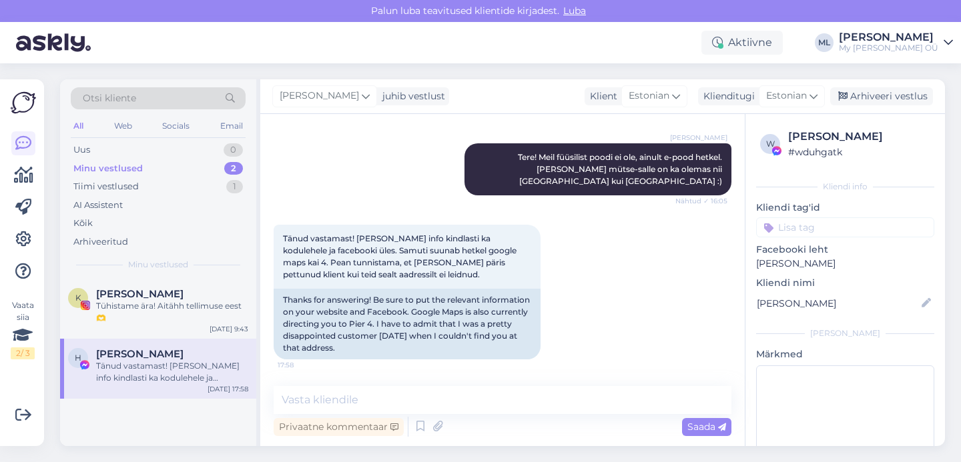
click at [87, 348] on div "H [PERSON_NAME] Tänud vastamast! [PERSON_NAME] info kindlasti ka kodulehele ja …" at bounding box center [158, 366] width 180 height 36
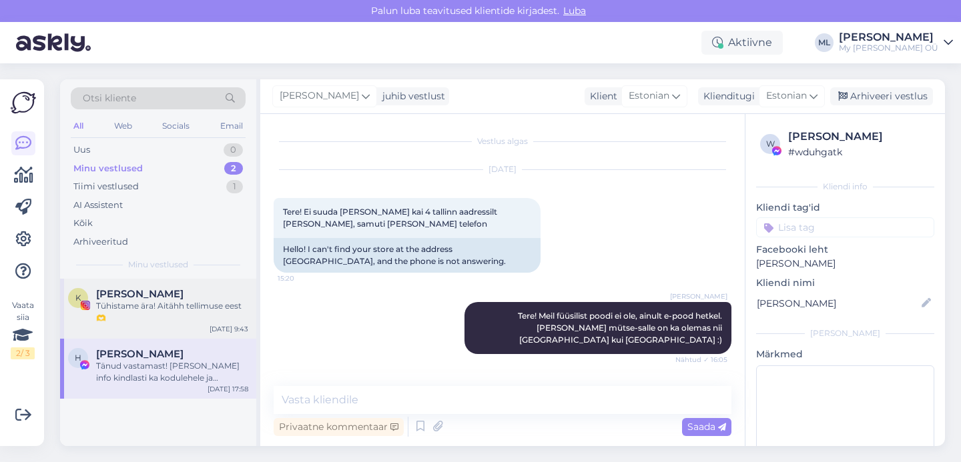
click at [112, 304] on div "Tühistame ära! Aitähh tellimuse eest 🫶" at bounding box center [172, 312] width 152 height 24
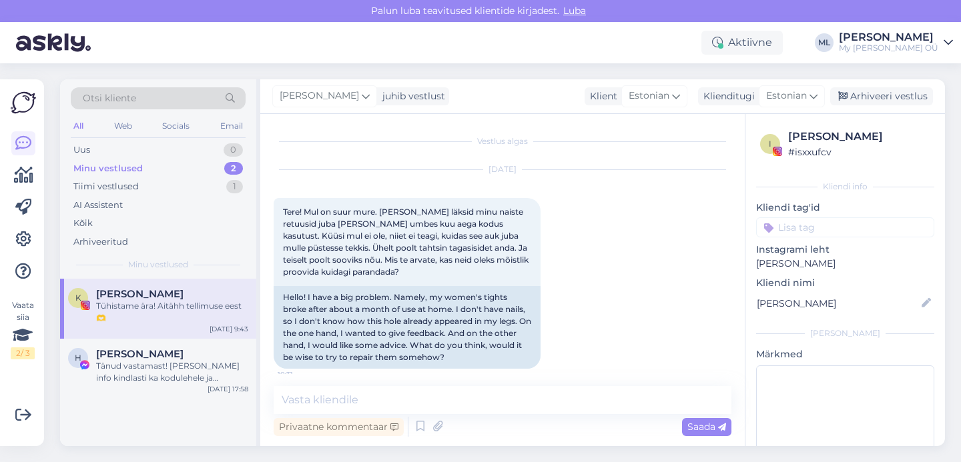
scroll to position [1678, 0]
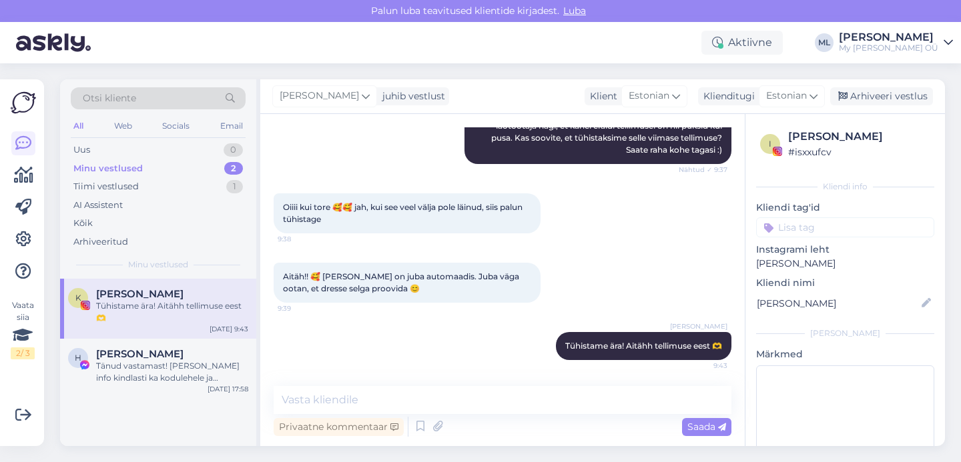
click at [181, 309] on div "Tühistame ära! Aitähh tellimuse eest 🫶" at bounding box center [172, 312] width 152 height 24
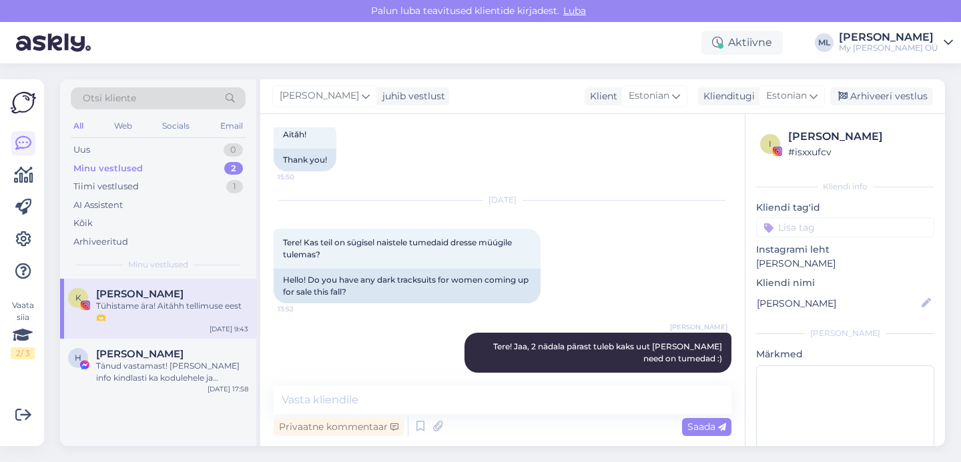
scroll to position [1026, 0]
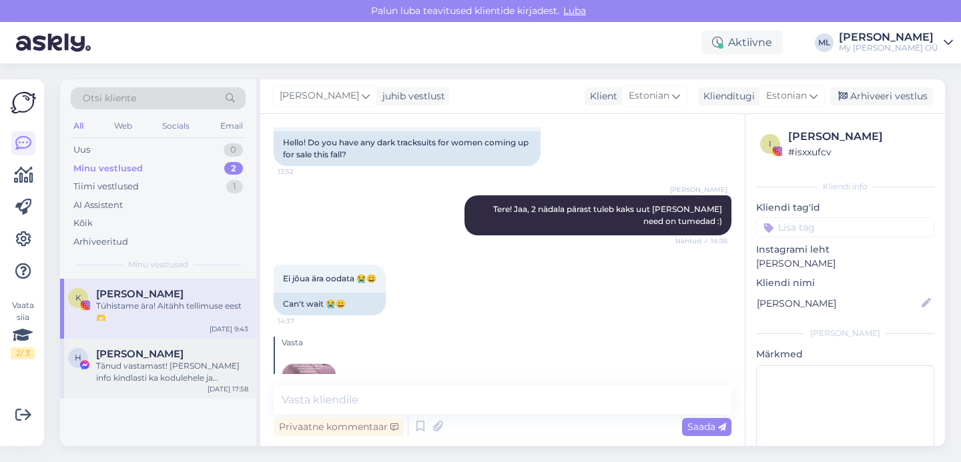
click at [157, 362] on div "Tänud vastamast! [PERSON_NAME] info kindlasti ka kodulehele ja facebooki üles. …" at bounding box center [172, 372] width 152 height 24
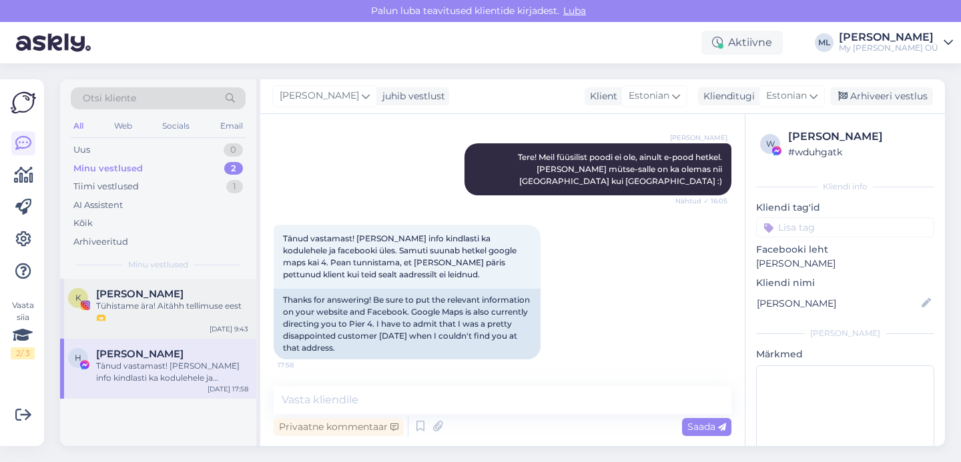
click at [147, 311] on div "Tühistame ära! Aitähh tellimuse eest 🫶" at bounding box center [172, 312] width 152 height 24
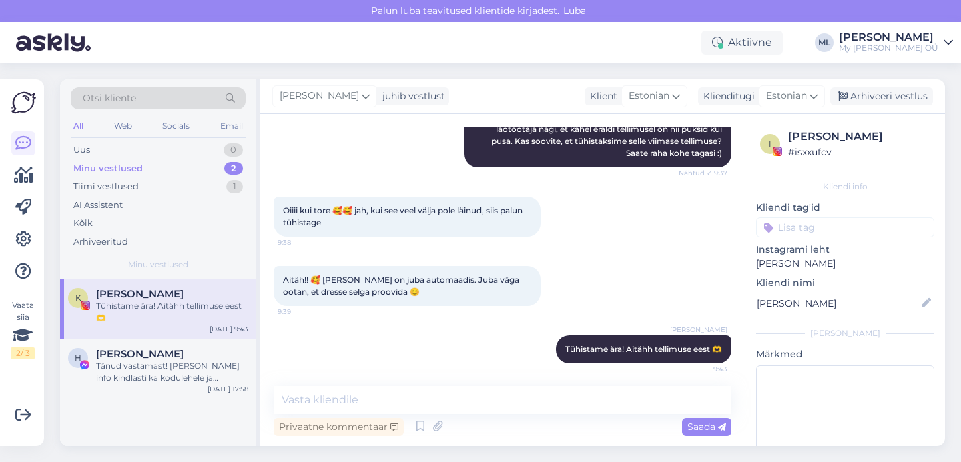
scroll to position [1678, 0]
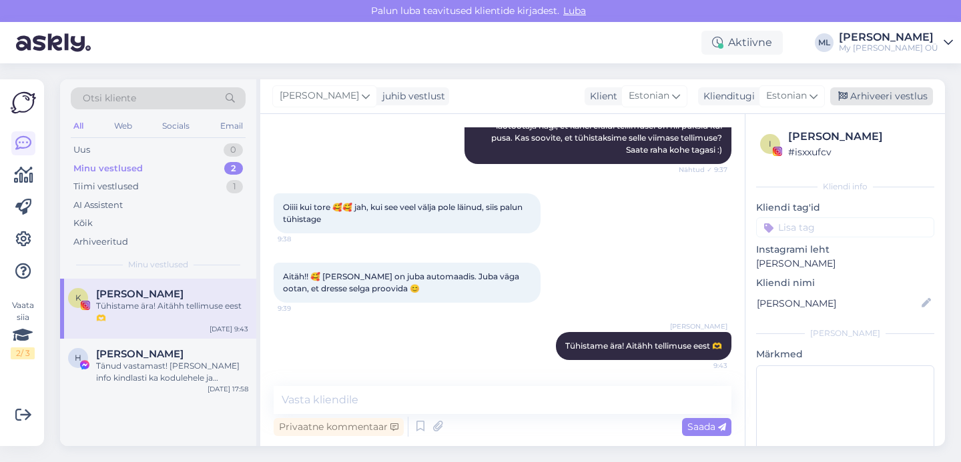
click at [864, 99] on div "Arhiveeri vestlus" at bounding box center [881, 96] width 103 height 18
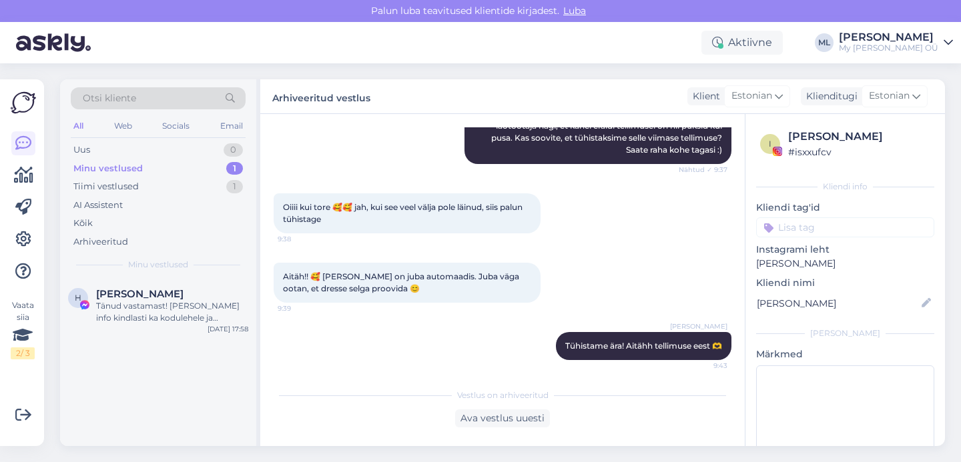
click at [100, 167] on div "Minu vestlused" at bounding box center [107, 168] width 69 height 13
click at [88, 157] on div "Uus 0" at bounding box center [158, 150] width 175 height 19
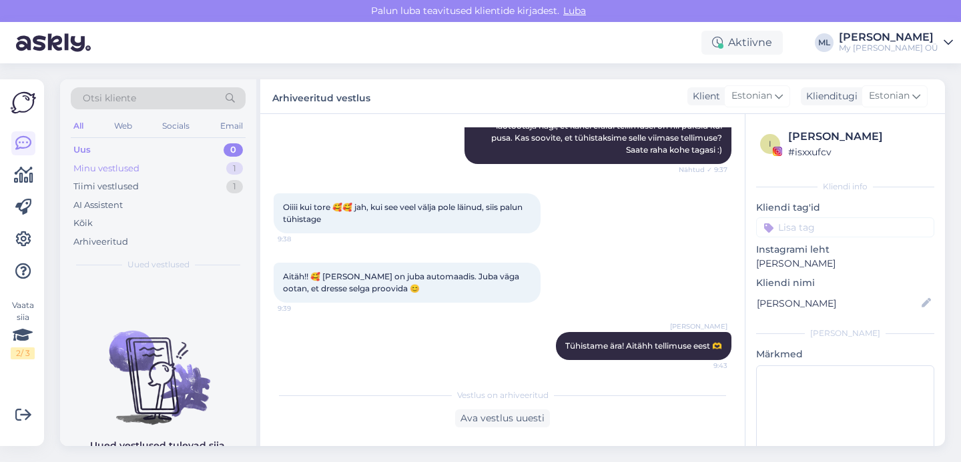
click at [88, 173] on div "Minu vestlused" at bounding box center [106, 168] width 66 height 13
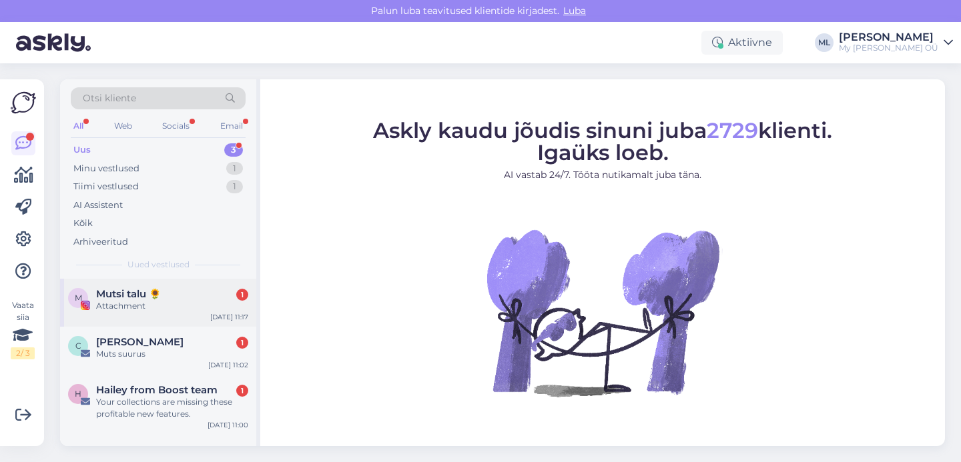
click at [175, 297] on div "Mutsi talu 🌻 1" at bounding box center [172, 294] width 152 height 12
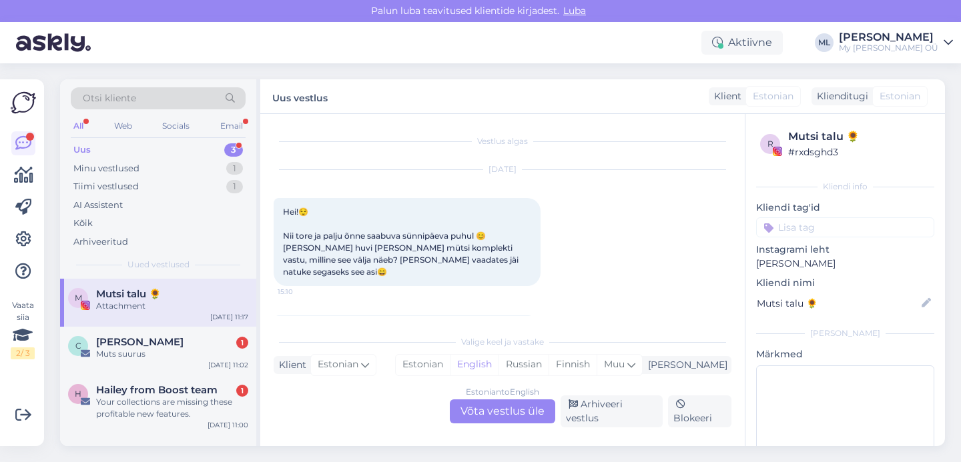
scroll to position [1554, 0]
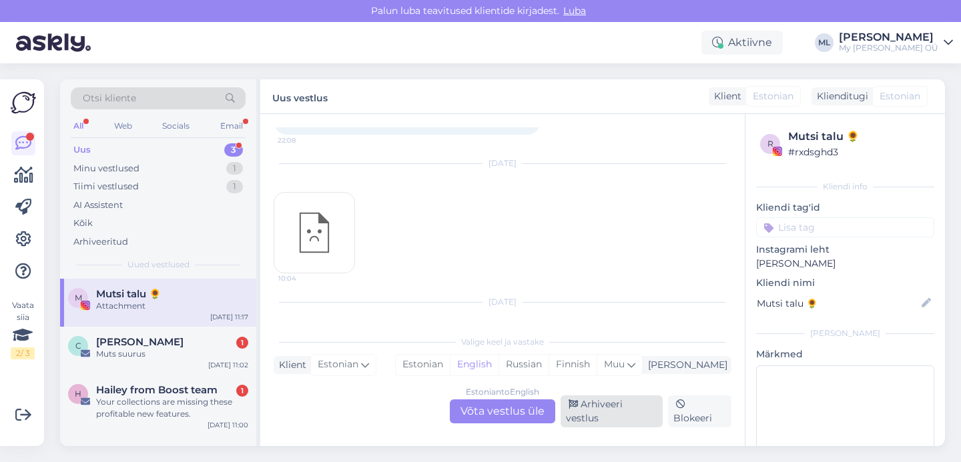
click at [626, 412] on div "Arhiveeri vestlus" at bounding box center [611, 412] width 102 height 32
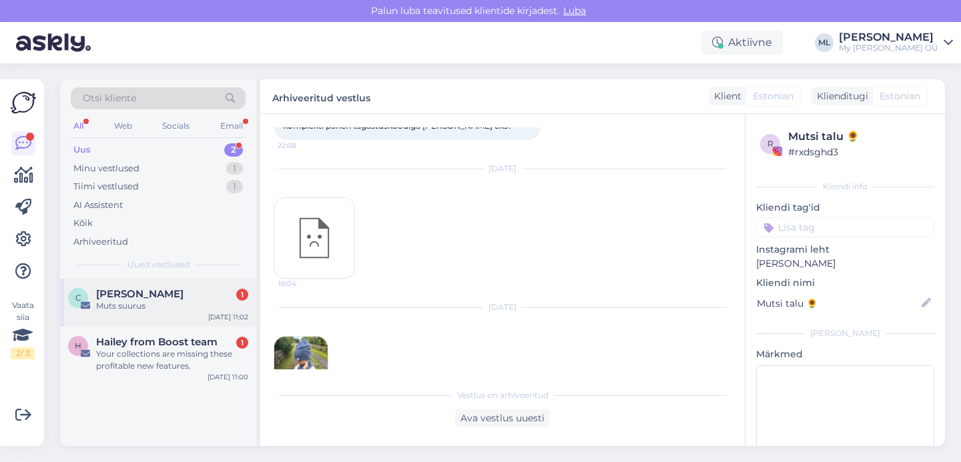
click at [108, 298] on span "Caroline Erm" at bounding box center [139, 294] width 87 height 12
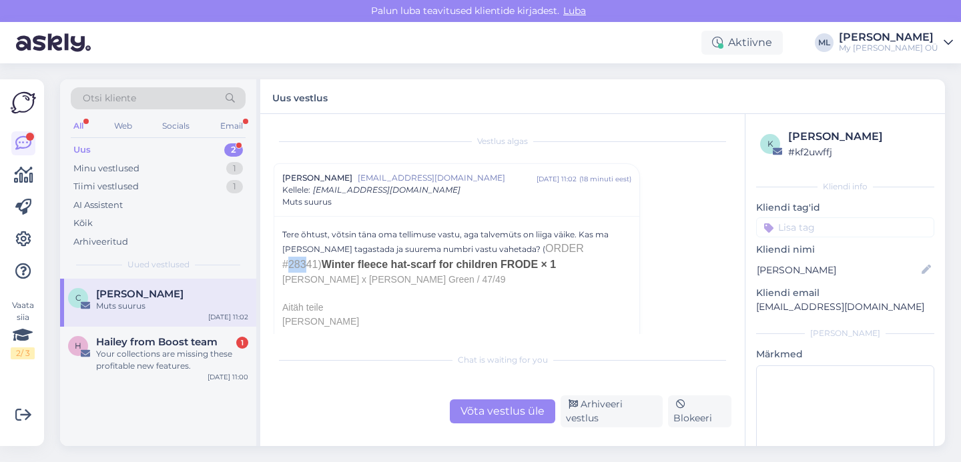
drag, startPoint x: 537, startPoint y: 249, endPoint x: 555, endPoint y: 249, distance: 18.0
click at [555, 249] on span "Order #28341)" at bounding box center [433, 256] width 302 height 27
click at [554, 278] on div "Tere õhtust, võtsin täna oma tellimuse vastu, aga talvemüts on liiga väike. Kas…" at bounding box center [456, 295] width 349 height 132
drag, startPoint x: 568, startPoint y: 253, endPoint x: 532, endPoint y: 251, distance: 36.0
click at [532, 251] on span "Order #28341)" at bounding box center [433, 256] width 302 height 27
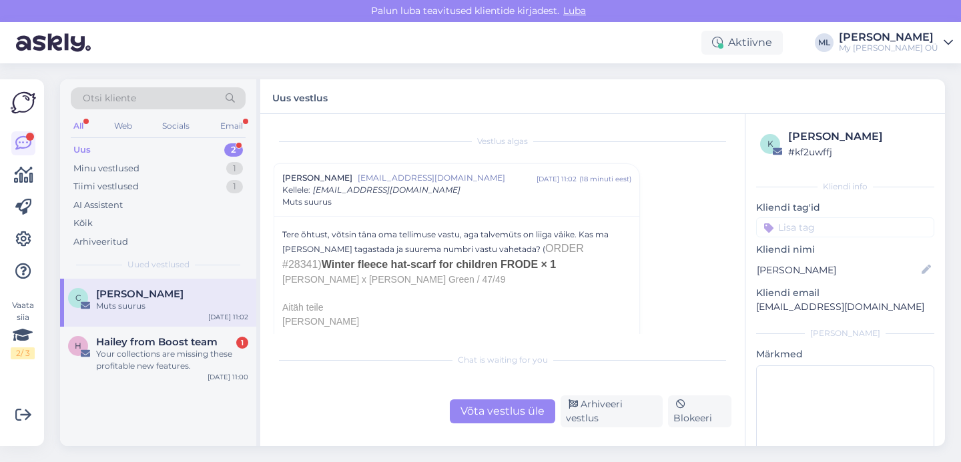
click at [530, 282] on div "Tere õhtust, võtsin täna oma tellimuse vastu, aga talvemüts on liiga väike. Kas…" at bounding box center [456, 295] width 349 height 132
click at [486, 413] on div "Võta vestlus üle" at bounding box center [502, 412] width 105 height 24
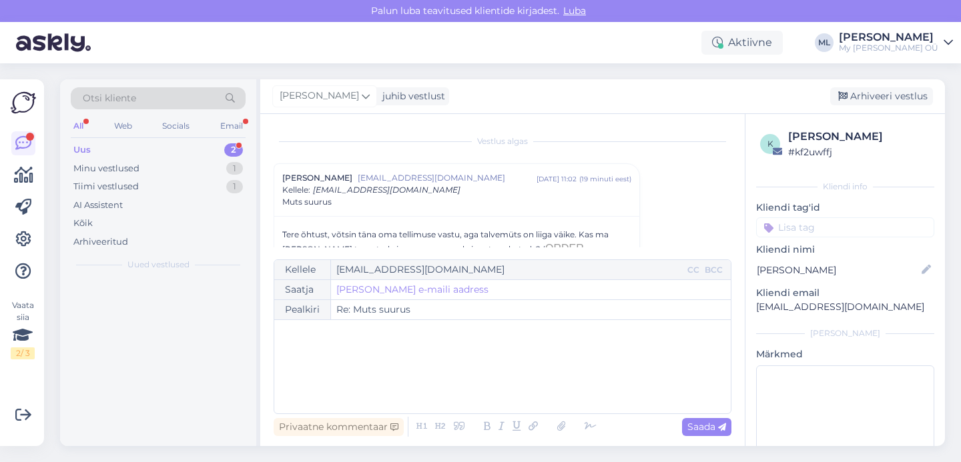
scroll to position [36, 0]
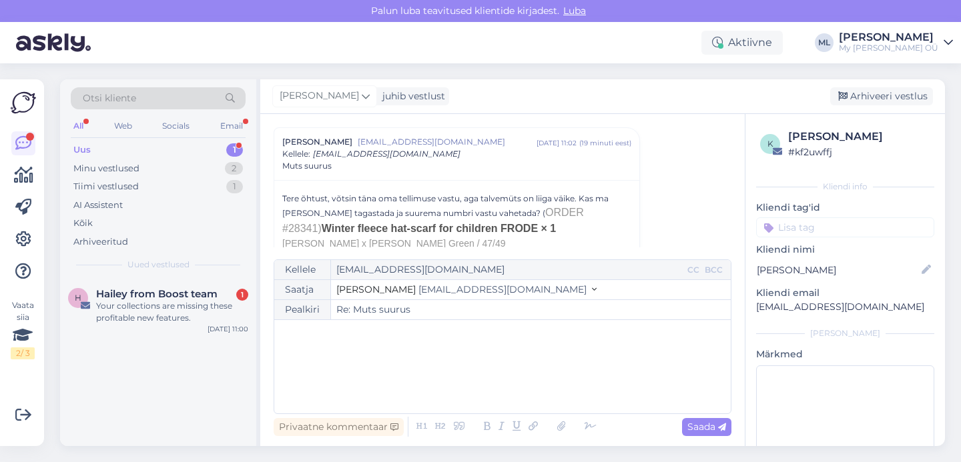
click at [466, 287] on button "Stella [EMAIL_ADDRESS][DOMAIN_NAME]" at bounding box center [466, 290] width 260 height 14
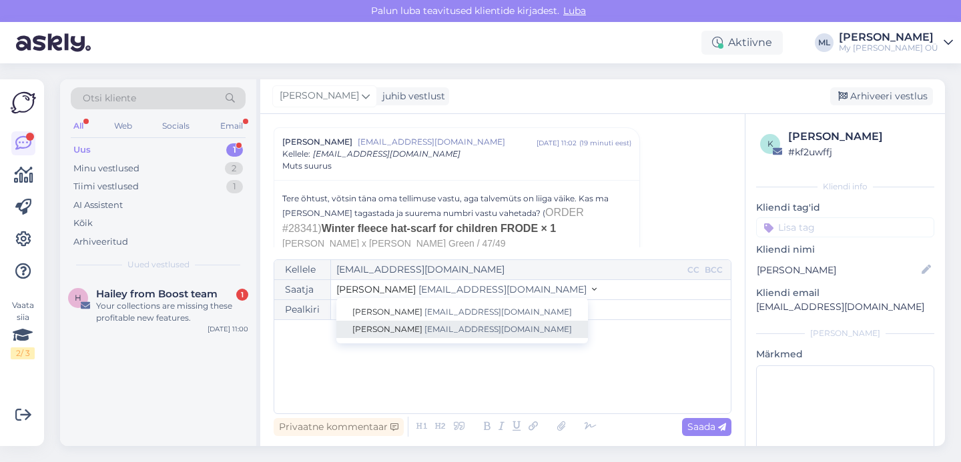
click at [442, 329] on span "[EMAIL_ADDRESS][DOMAIN_NAME]" at bounding box center [497, 329] width 147 height 10
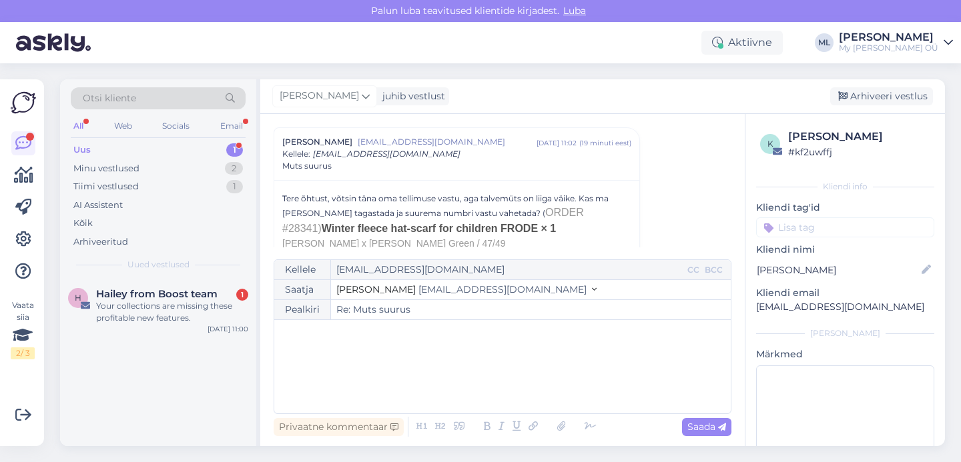
click at [375, 356] on div "﻿" at bounding box center [502, 367] width 443 height 80
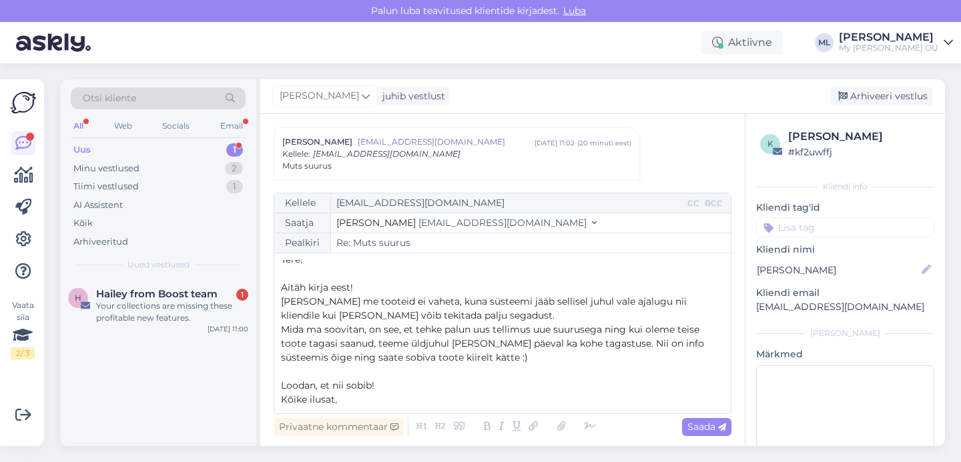
click at [602, 334] on span "Mida ma soovitan, on see, et tehke palun uus tellimus uue suurusega ning kui ol…" at bounding box center [494, 344] width 426 height 40
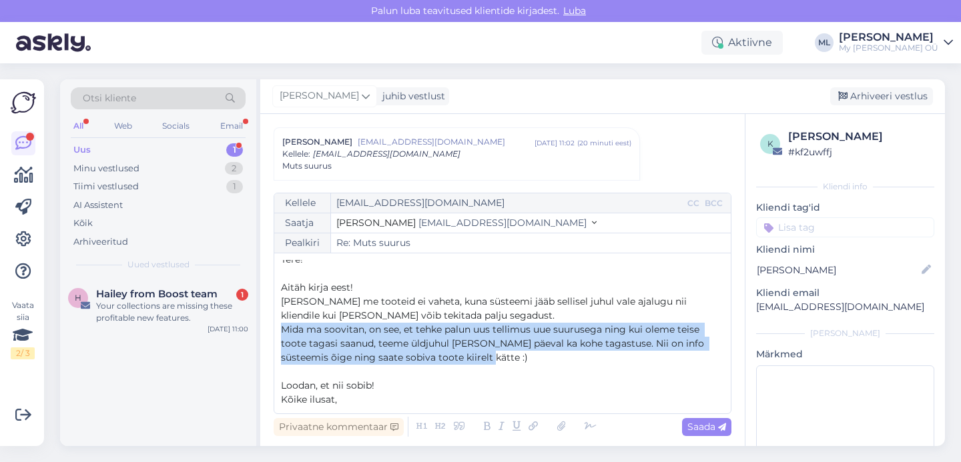
drag, startPoint x: 476, startPoint y: 358, endPoint x: 279, endPoint y: 332, distance: 197.8
click at [279, 332] on div "Kellele foolksie@gmail.com CC BCC Saatja Mari-Liis info@mybreden.com Stella inf…" at bounding box center [502, 303] width 458 height 221
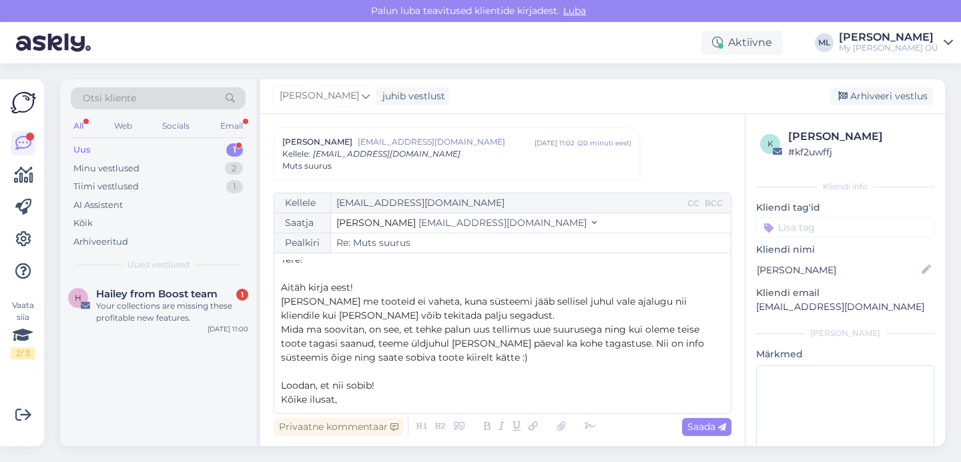
scroll to position [0, 0]
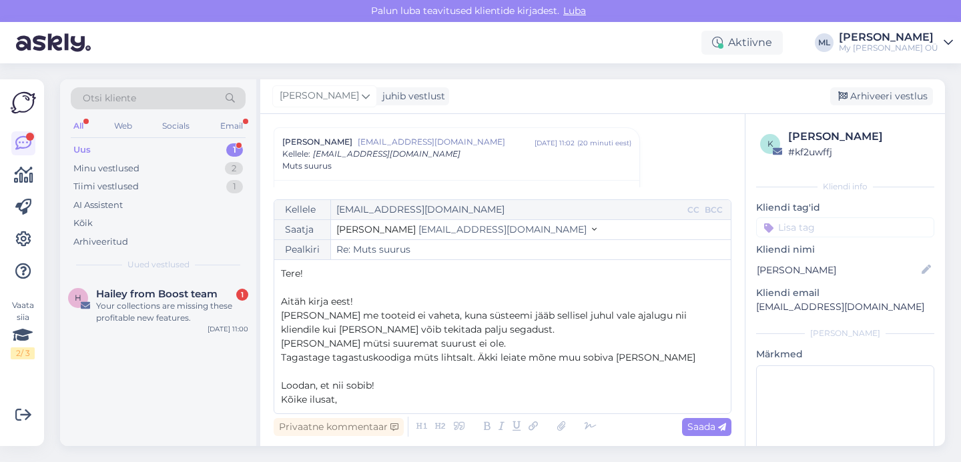
click at [478, 362] on span "Tagastage tagastuskoodiga müts lihtsalt. Äkki leiate mõne muu sobiva toote ja" at bounding box center [488, 358] width 414 height 12
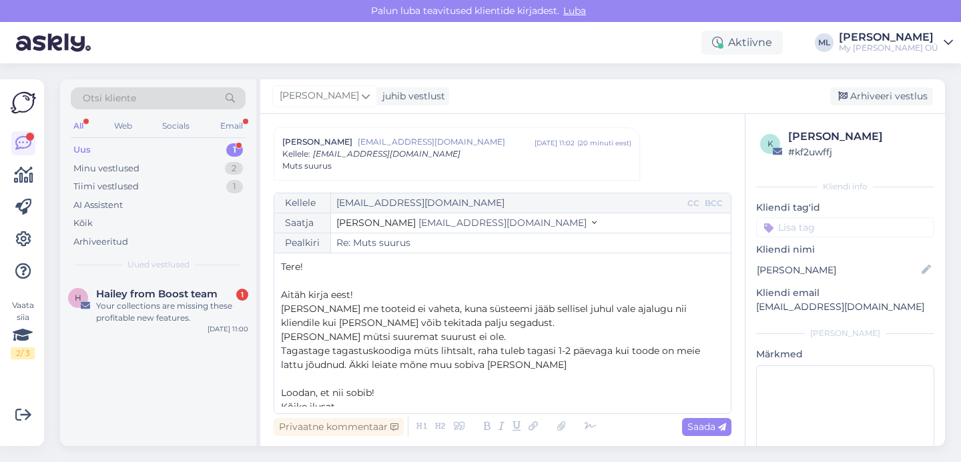
click at [516, 365] on p "Tagastage tagastuskoodiga müts lihtsalt, raha tuleb tagasi 1-2 päevaga kui tood…" at bounding box center [502, 358] width 443 height 28
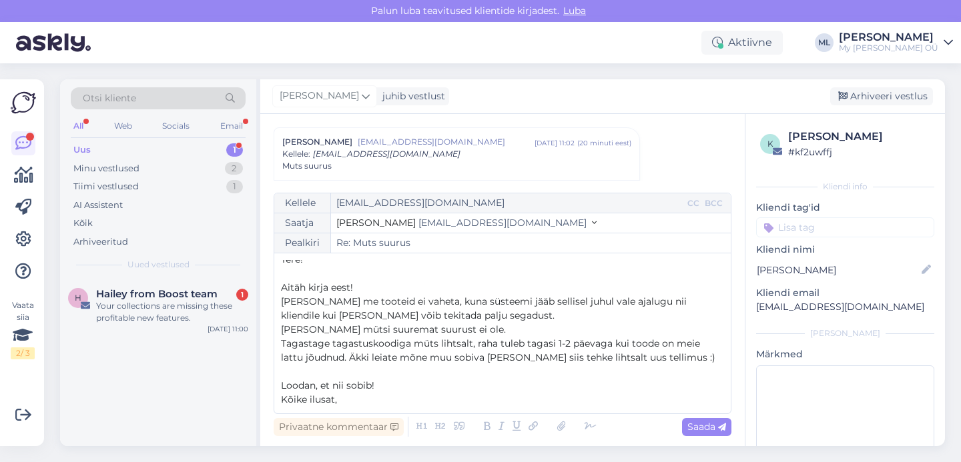
click at [344, 400] on p "Kõike ilusat," at bounding box center [502, 400] width 443 height 14
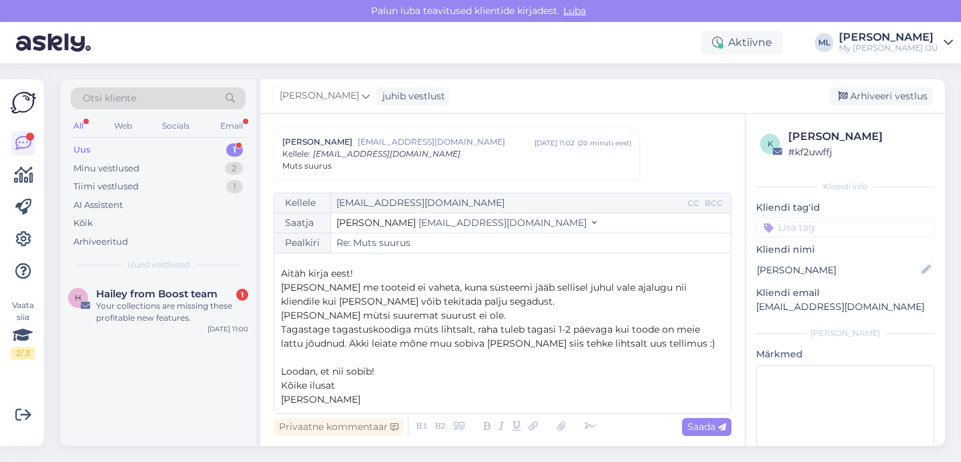
click at [466, 318] on p "Ja seda mütsi suuremat suurust ei ole." at bounding box center [502, 316] width 443 height 14
click at [703, 432] on div "Saada" at bounding box center [706, 427] width 49 height 18
type input "Re: Re: Muts suurus"
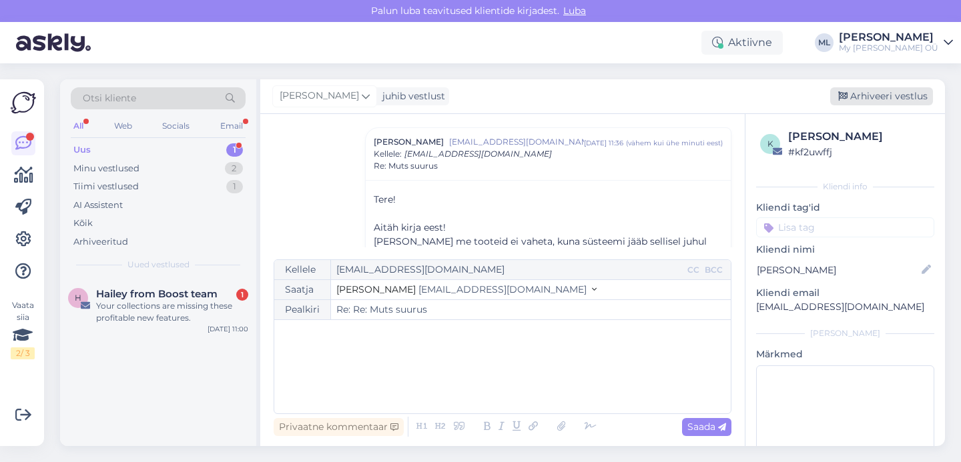
click at [882, 99] on div "Arhiveeri vestlus" at bounding box center [881, 96] width 103 height 18
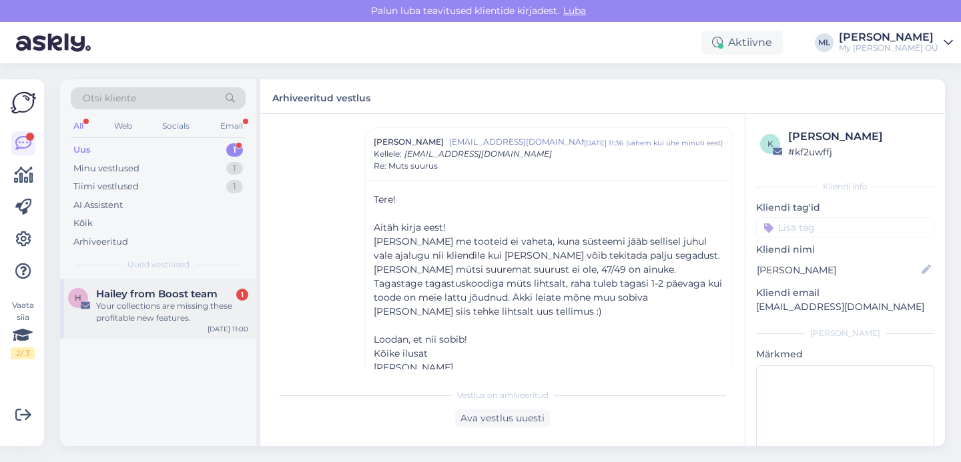
click at [201, 298] on span "Hailey from Boost team" at bounding box center [156, 294] width 121 height 12
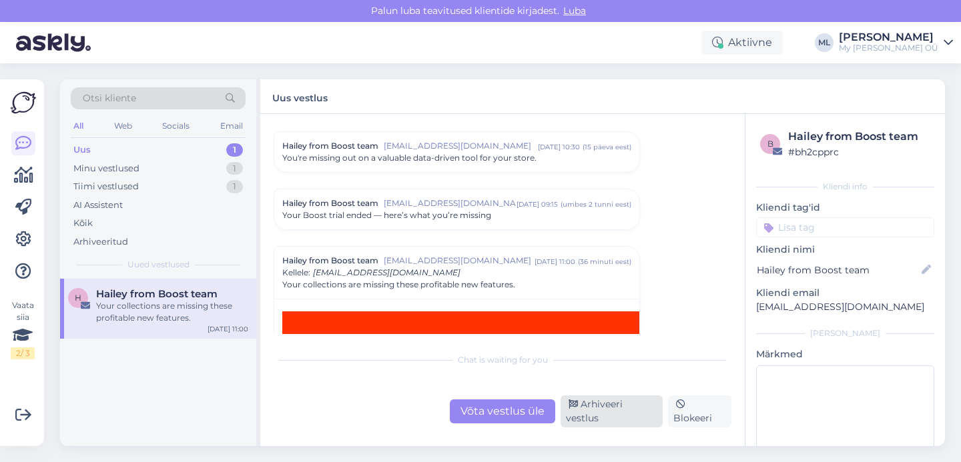
click at [607, 413] on div "Arhiveeri vestlus" at bounding box center [611, 412] width 102 height 32
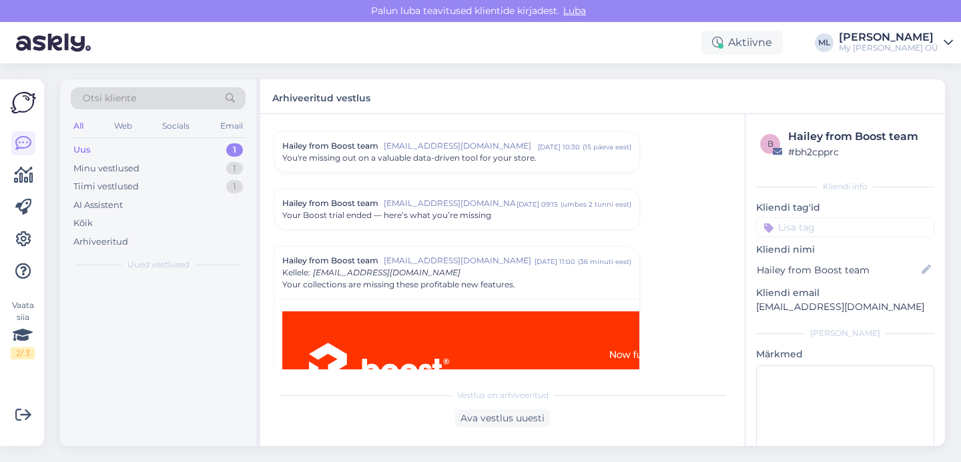
scroll to position [208, 0]
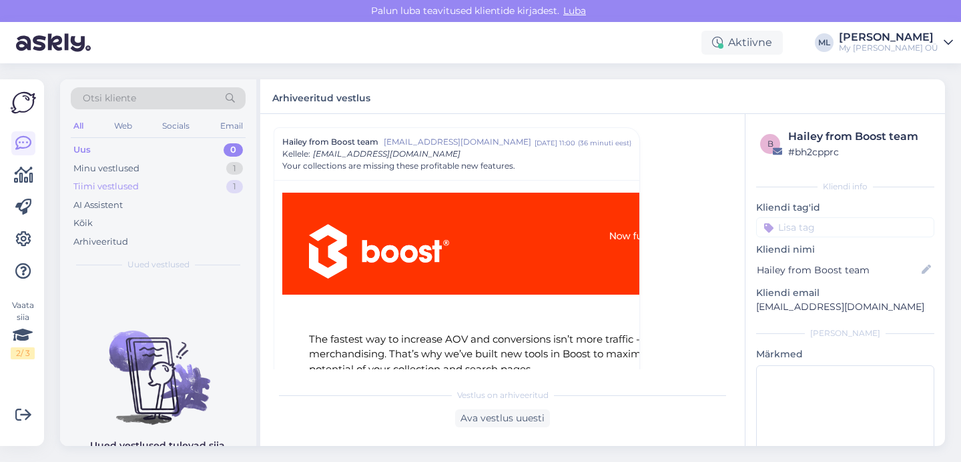
click at [174, 177] on div "Tiimi vestlused 1" at bounding box center [158, 186] width 175 height 19
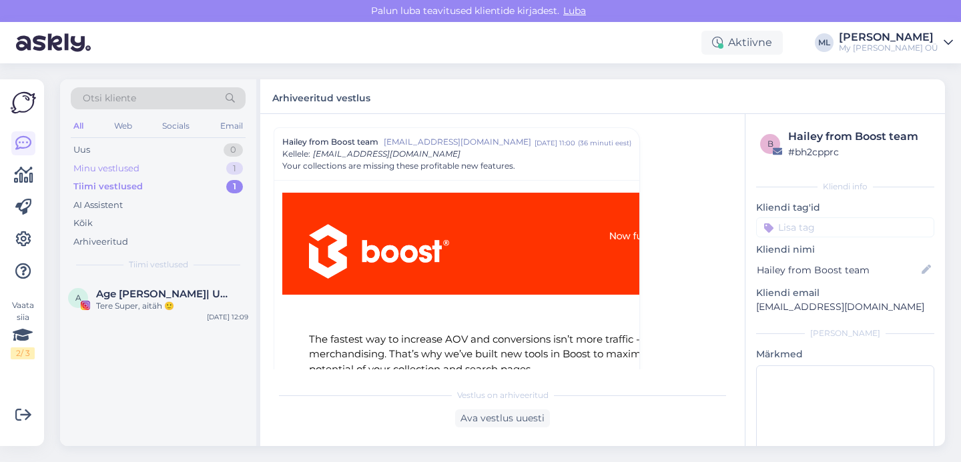
click at [161, 163] on div "Minu vestlused 1" at bounding box center [158, 168] width 175 height 19
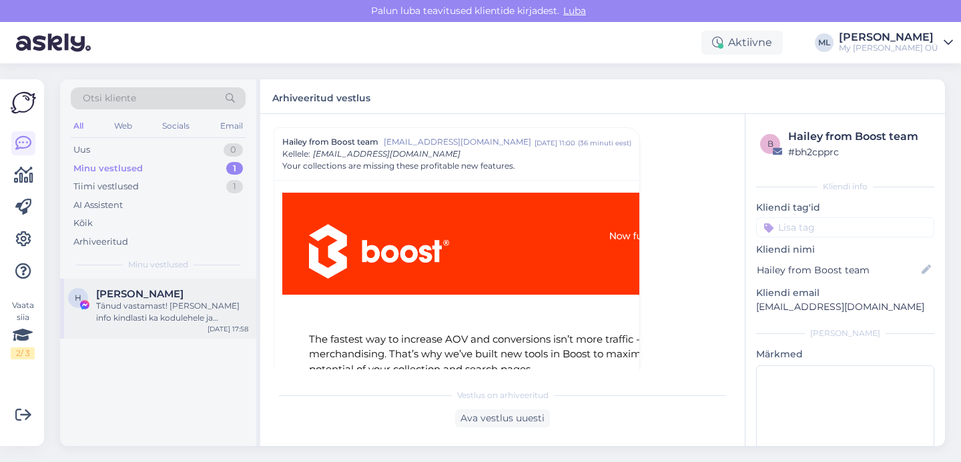
click at [137, 326] on div "H Helen Müür Tänud vastamast! Pange vastav info kindlasti ka kodulehele ja face…" at bounding box center [158, 309] width 196 height 60
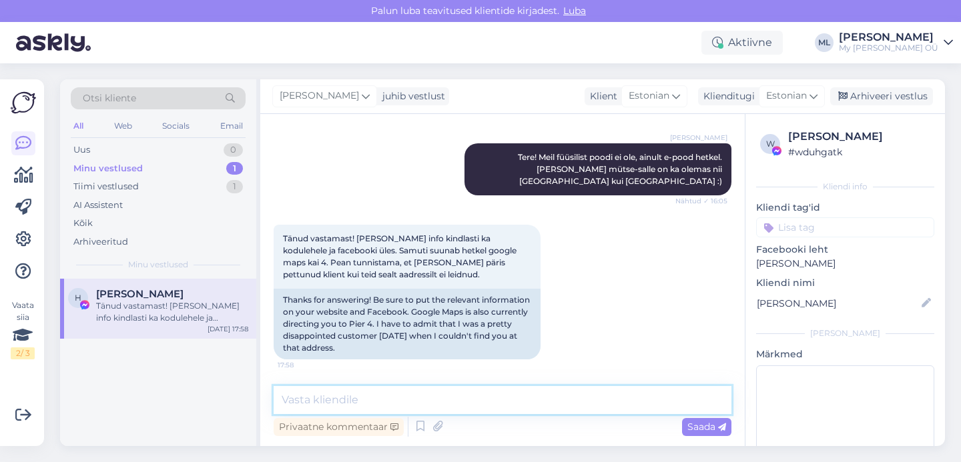
click at [433, 406] on textarea at bounding box center [502, 400] width 458 height 28
type textarea "T"
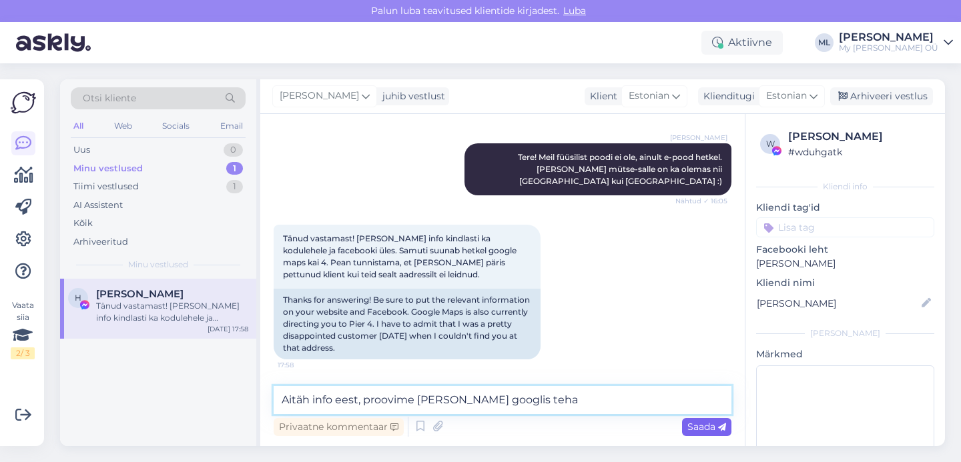
type textarea "Aitäh info eest, proovime korda ka googlis teha"
click at [704, 426] on span "Saada" at bounding box center [706, 427] width 39 height 12
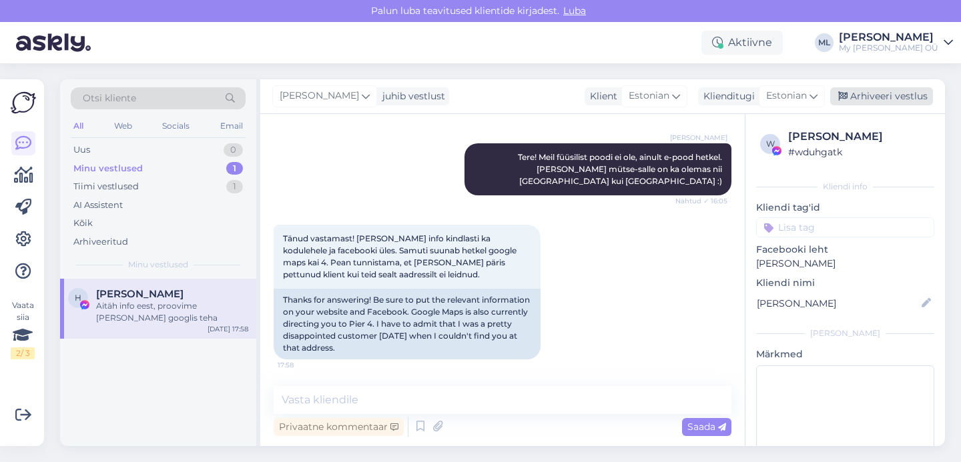
scroll to position [244, 0]
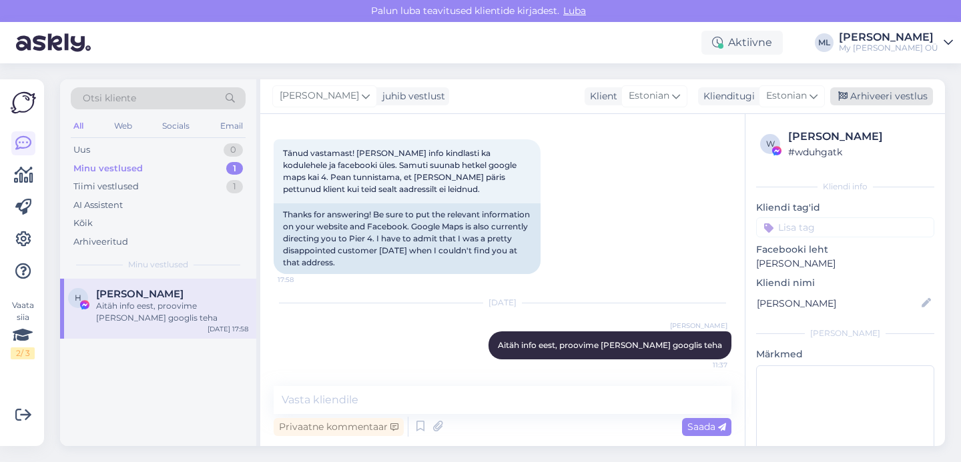
click at [898, 97] on div "Arhiveeri vestlus" at bounding box center [881, 96] width 103 height 18
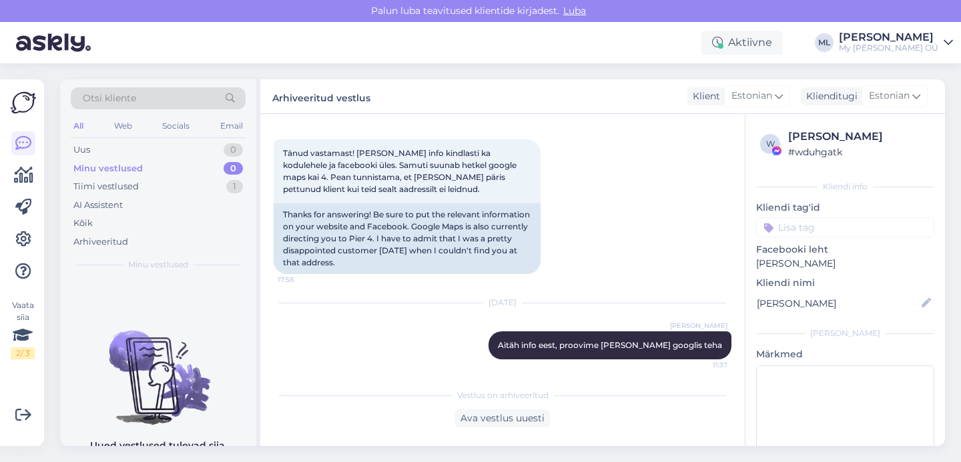
scroll to position [249, 0]
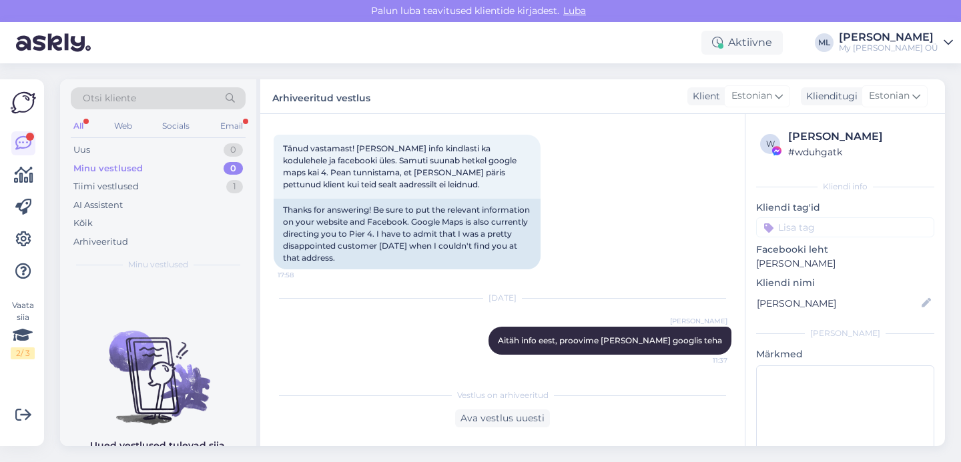
click at [117, 167] on div "Minu vestlused" at bounding box center [107, 168] width 69 height 13
click at [101, 153] on div "Uus 1" at bounding box center [158, 150] width 175 height 19
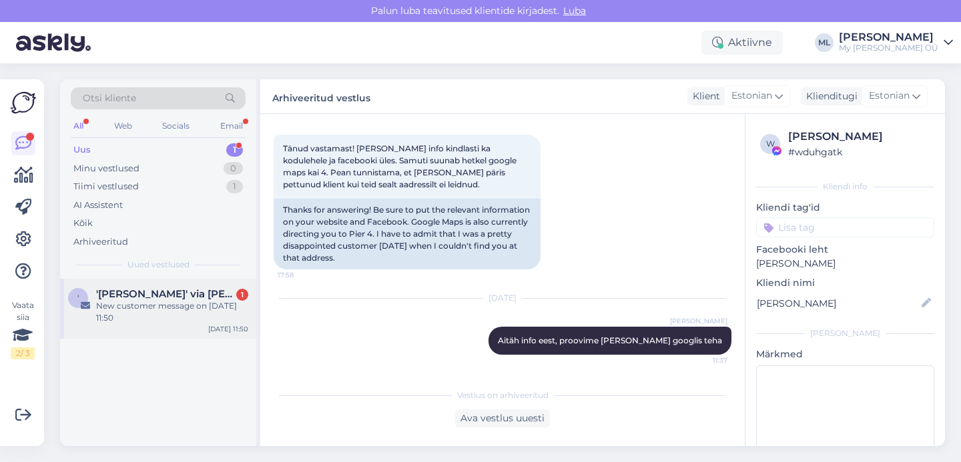
click at [146, 288] on span "'Simone De Ruosi' via Stella Bredenist" at bounding box center [165, 294] width 139 height 12
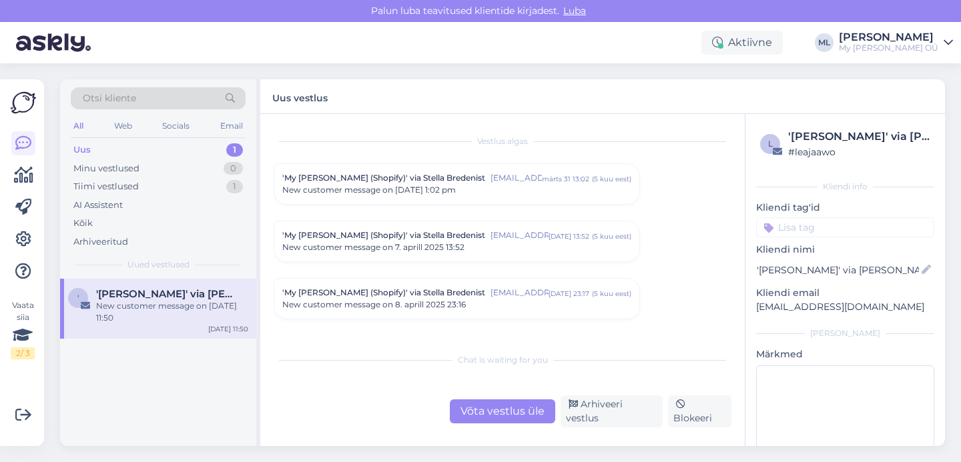
scroll to position [5683, 0]
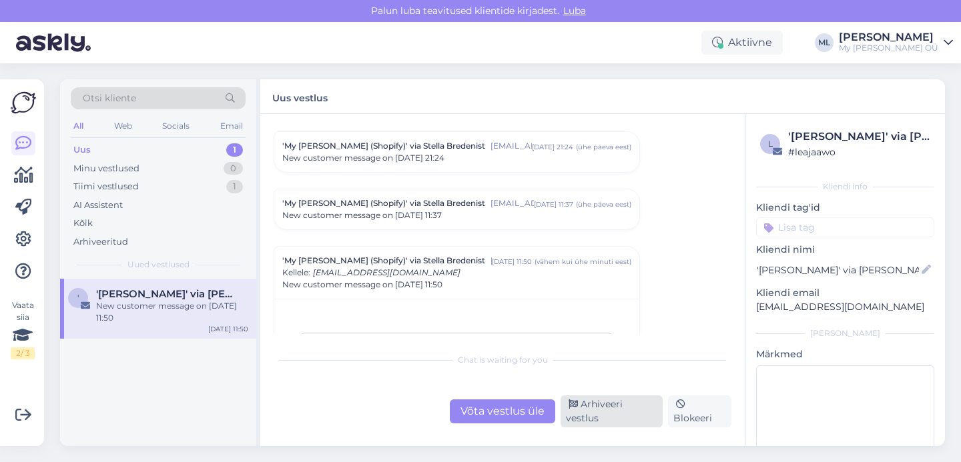
click at [581, 416] on div "Arhiveeri vestlus" at bounding box center [611, 412] width 102 height 32
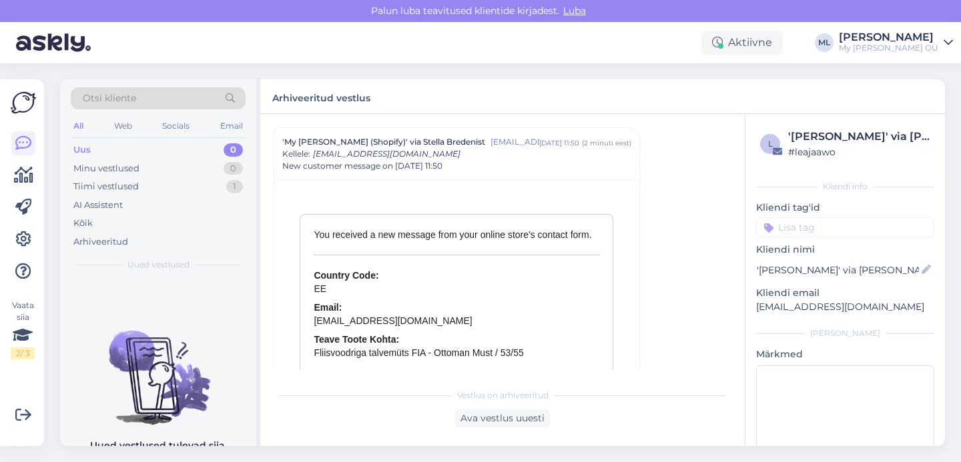
click at [171, 149] on div "Uus 0" at bounding box center [158, 150] width 175 height 19
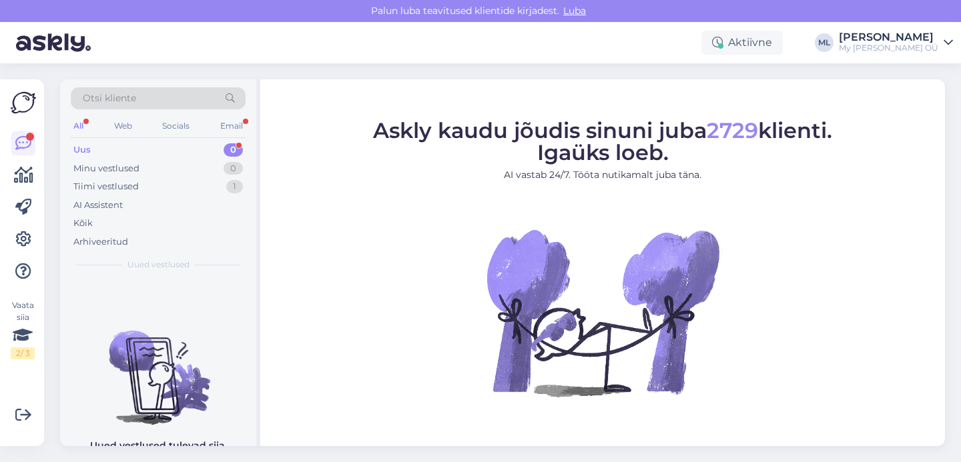
click at [173, 142] on div "Uus 0" at bounding box center [158, 150] width 175 height 19
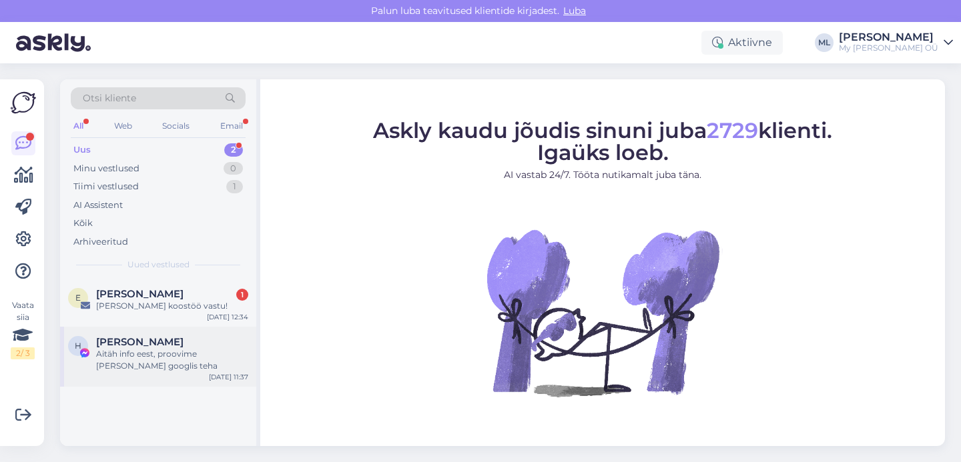
click at [113, 364] on div "Aitäh info eest, proovime [PERSON_NAME] googlis teha" at bounding box center [172, 360] width 152 height 24
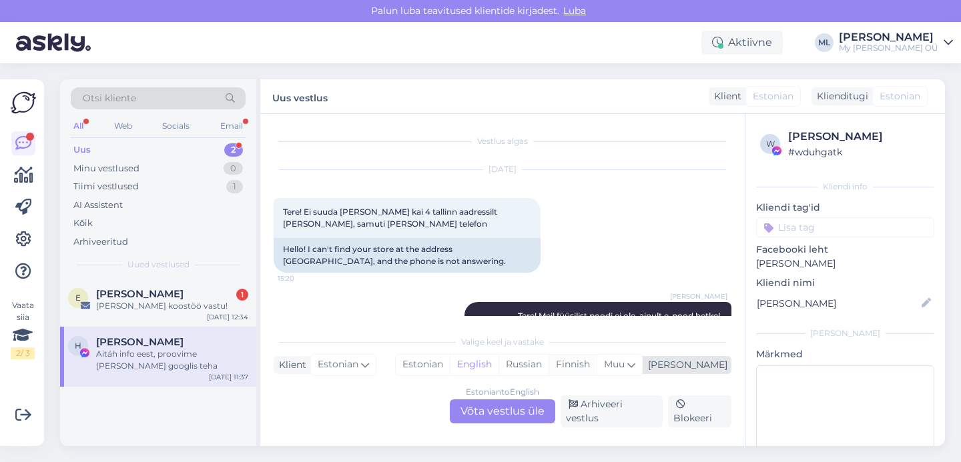
scroll to position [294, 0]
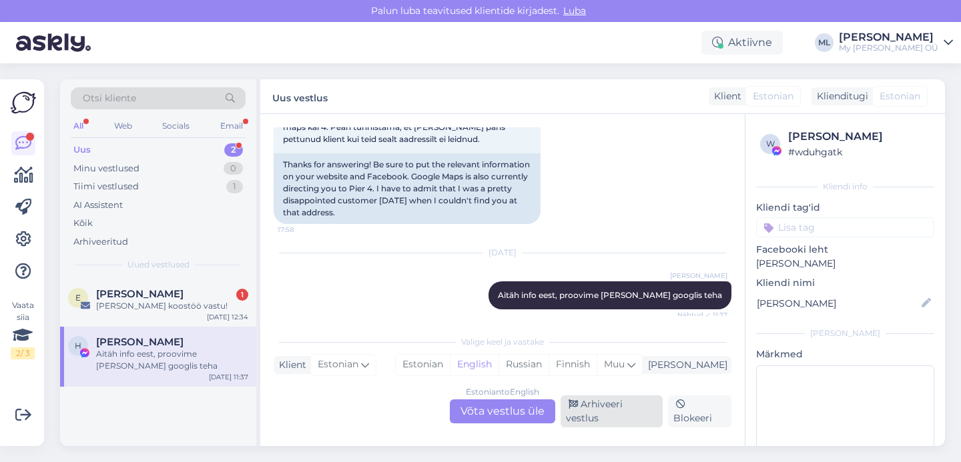
click at [626, 418] on div "Arhiveeri vestlus" at bounding box center [611, 412] width 102 height 32
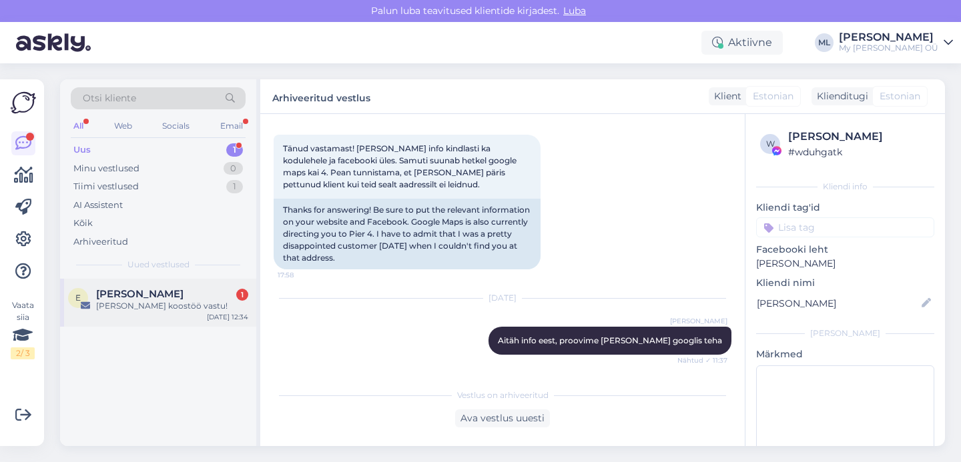
click at [193, 314] on div "E Emma-Lys Kirsipuu 1 Huvi koostöö vastu! Aug 29 12:34" at bounding box center [158, 303] width 196 height 48
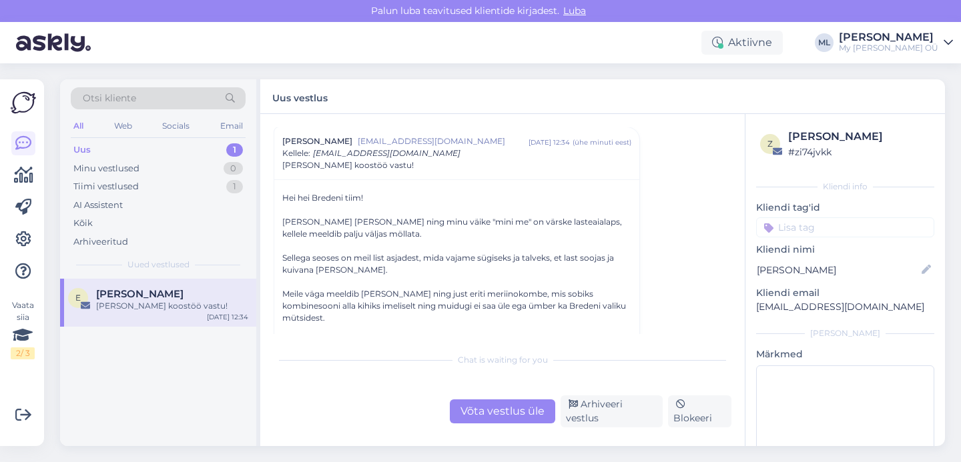
scroll to position [0, 0]
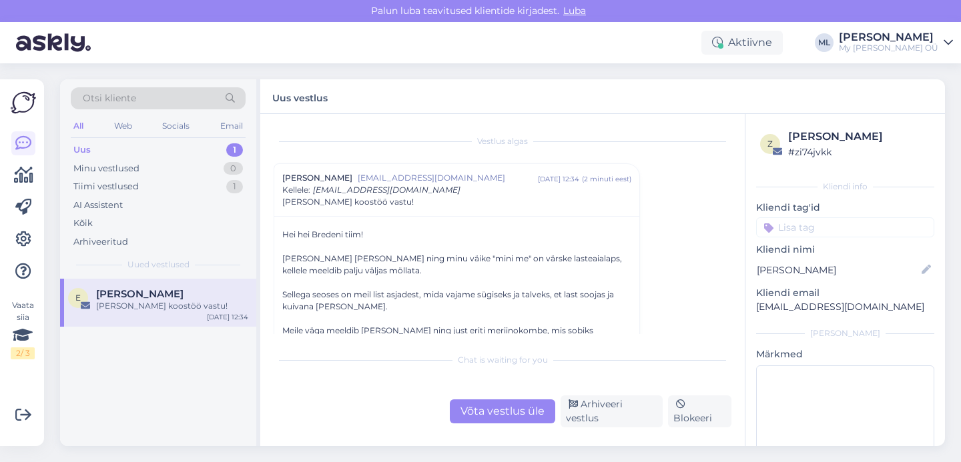
click at [502, 420] on div "Võta vestlus üle" at bounding box center [502, 412] width 105 height 24
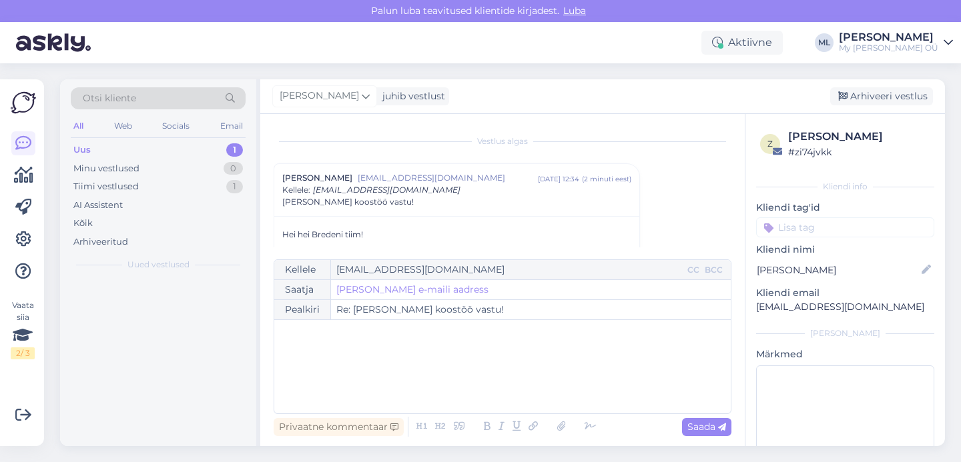
scroll to position [36, 0]
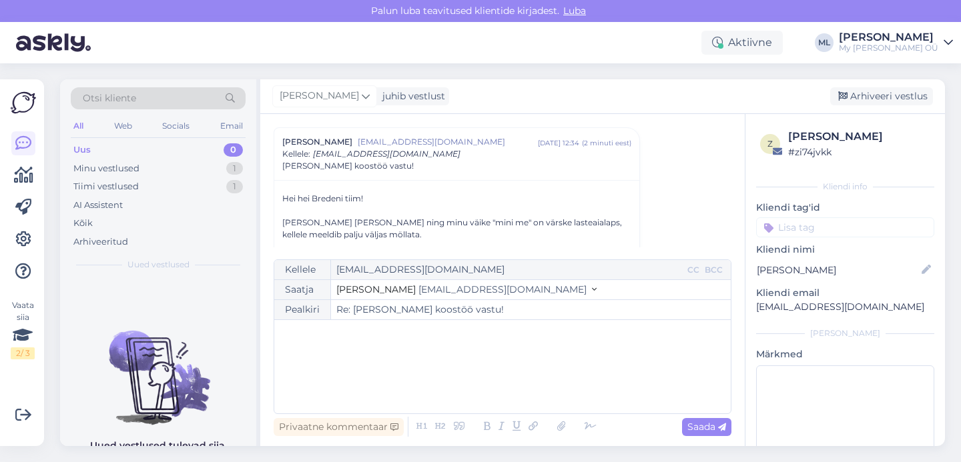
click at [466, 294] on button "Stella [EMAIL_ADDRESS][DOMAIN_NAME]" at bounding box center [466, 290] width 260 height 14
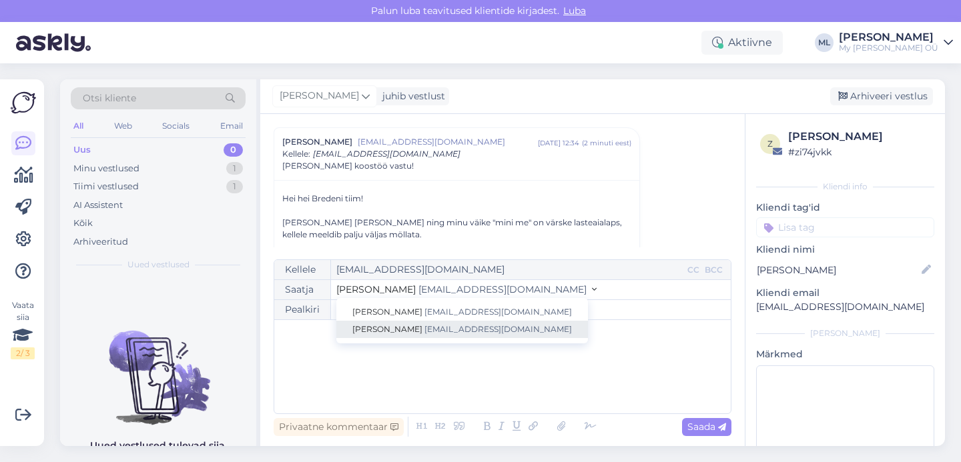
click at [452, 329] on span "[EMAIL_ADDRESS][DOMAIN_NAME]" at bounding box center [497, 329] width 147 height 10
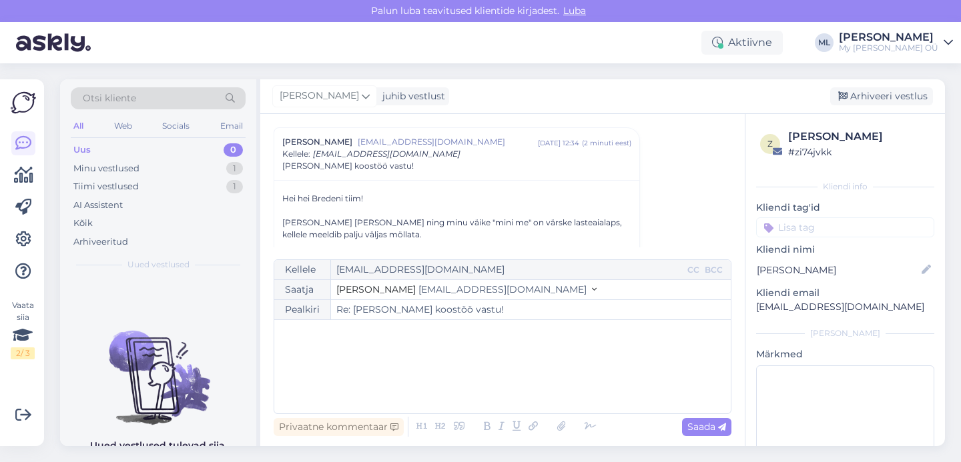
click at [387, 341] on div "﻿" at bounding box center [502, 367] width 443 height 80
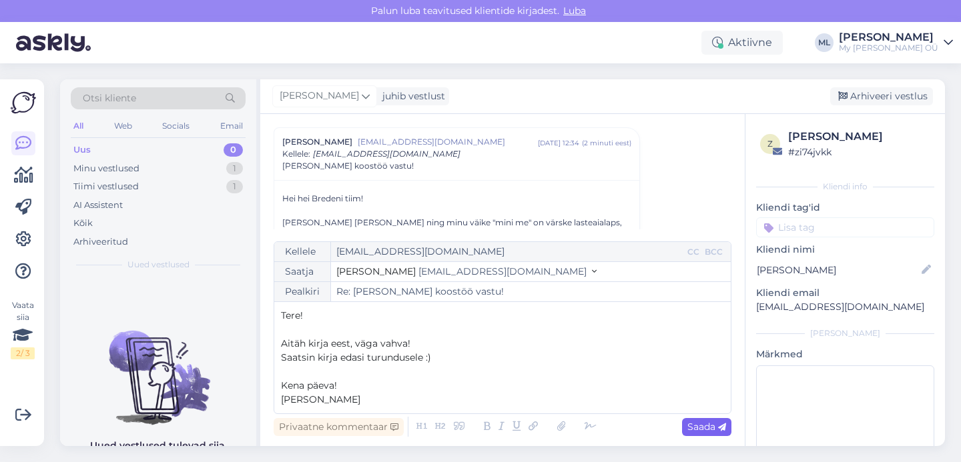
click at [694, 431] on span "Saada" at bounding box center [706, 427] width 39 height 12
type input "Re: Huvi koostöö vastu!"
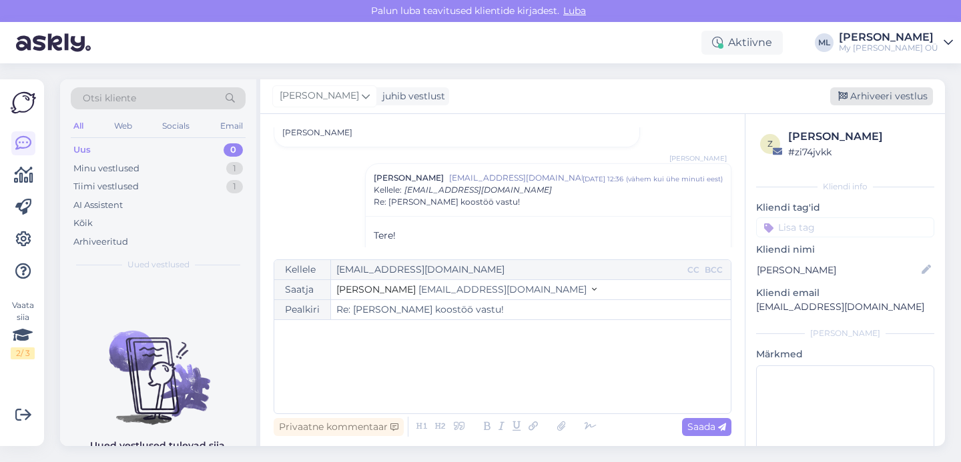
click at [882, 92] on div "Arhiveeri vestlus" at bounding box center [881, 96] width 103 height 18
